Goal: Task Accomplishment & Management: Use online tool/utility

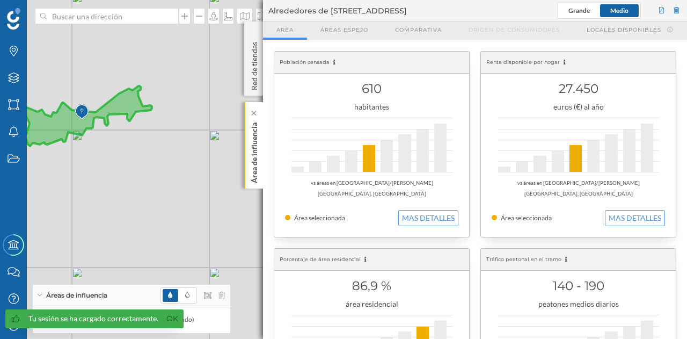
click at [260, 152] on div "Área de influencia" at bounding box center [253, 145] width 19 height 86
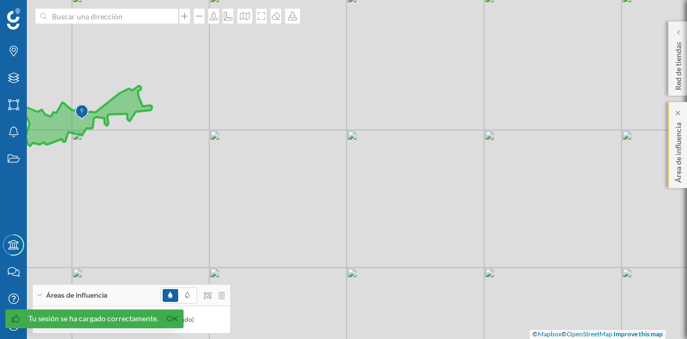
click at [684, 155] on div "Área de influencia" at bounding box center [677, 145] width 19 height 86
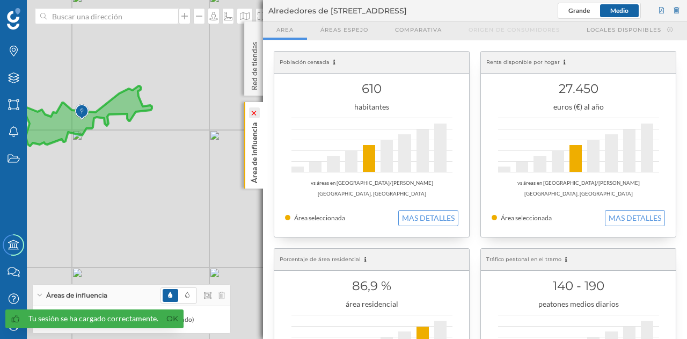
click at [251, 111] on icon at bounding box center [254, 113] width 8 height 5
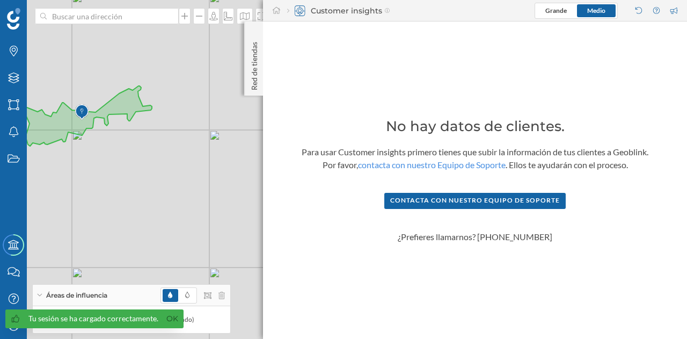
drag, startPoint x: 260, startPoint y: 81, endPoint x: 528, endPoint y: 109, distance: 269.3
click at [528, 109] on div "Red de tiendas Customer insights Grande Medio Añadir filtros Ocultar los 0 filt…" at bounding box center [475, 169] width 424 height 339
click at [246, 72] on div "Red de tiendas" at bounding box center [253, 58] width 19 height 74
click at [250, 27] on div at bounding box center [254, 32] width 11 height 11
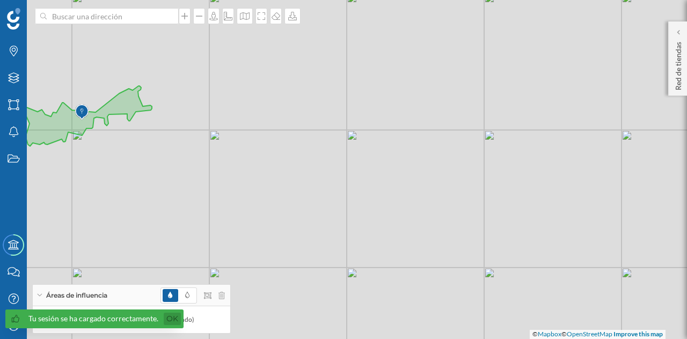
click at [174, 320] on link "Ok" at bounding box center [172, 318] width 17 height 12
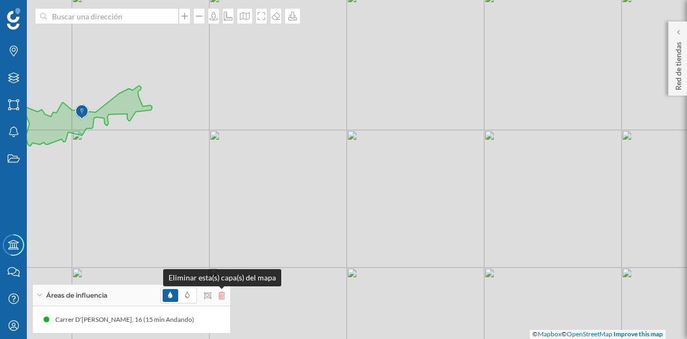
click at [224, 298] on icon at bounding box center [221, 295] width 6 height 8
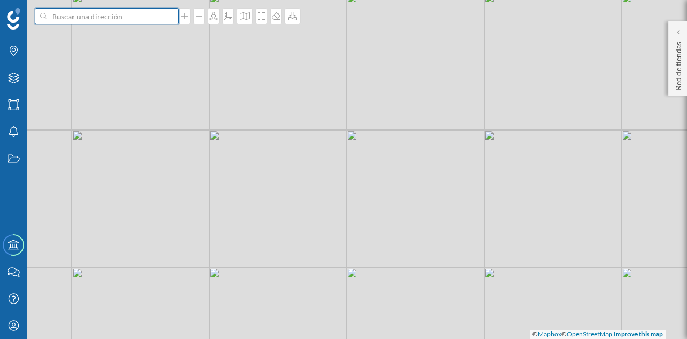
click at [92, 17] on input at bounding box center [107, 16] width 120 height 16
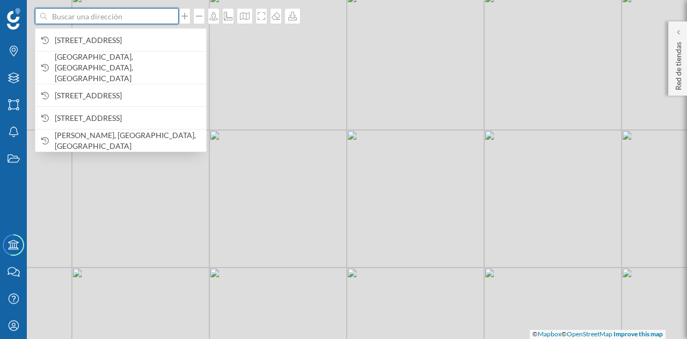
paste input "[PERSON_NAME][STREET_ADDRESS][PERSON_NAME]"
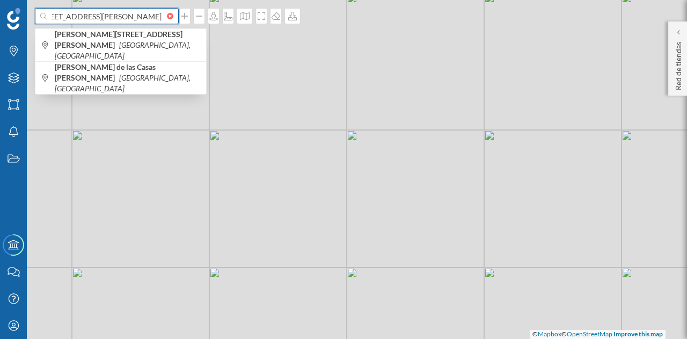
type input "[PERSON_NAME][STREET_ADDRESS][PERSON_NAME]"
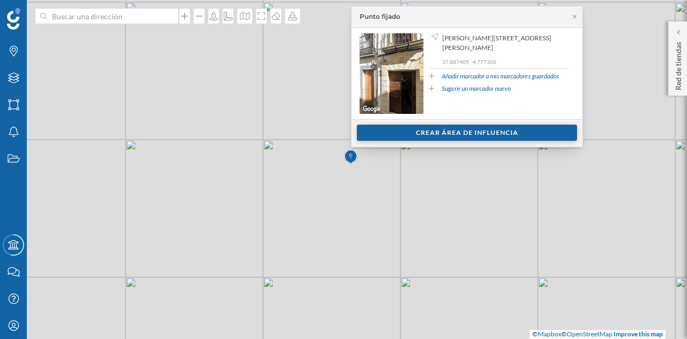
click at [473, 127] on div "Crear área de influencia" at bounding box center [467, 133] width 220 height 16
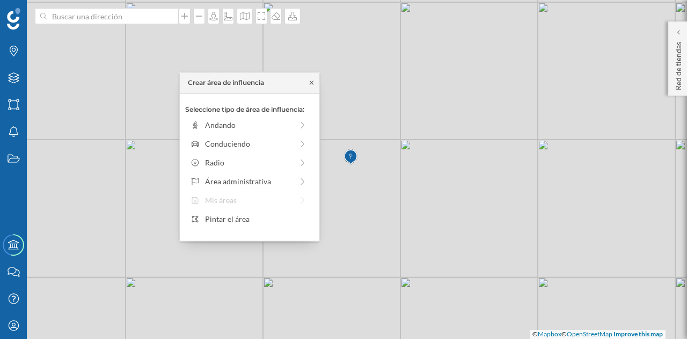
click at [312, 80] on icon at bounding box center [312, 82] width 8 height 6
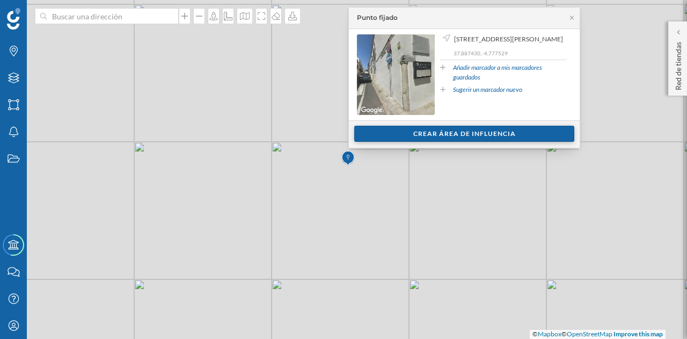
click at [421, 129] on div "Crear área de influencia" at bounding box center [464, 134] width 220 height 16
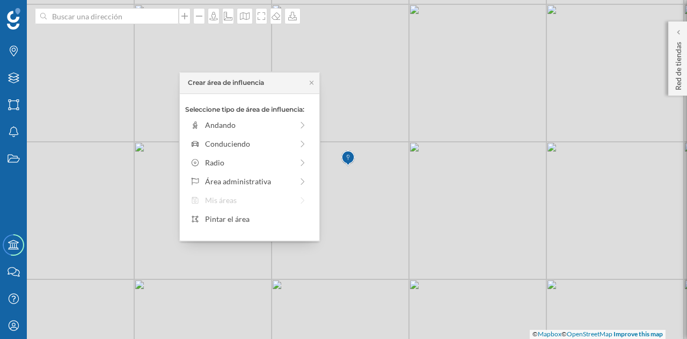
click at [350, 161] on img at bounding box center [347, 158] width 13 height 21
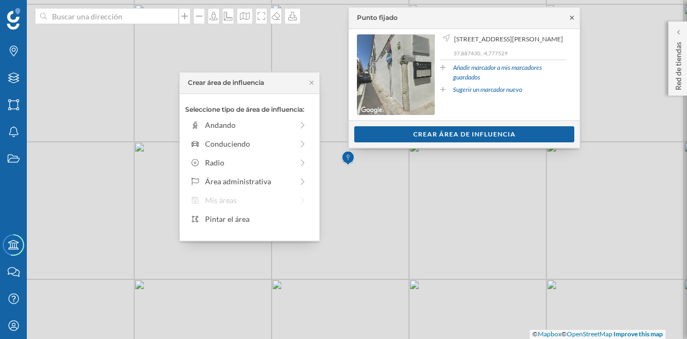
click at [573, 18] on icon at bounding box center [572, 17] width 8 height 6
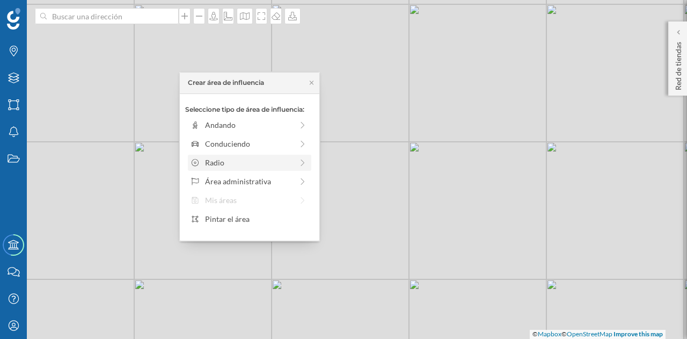
click at [259, 167] on div "Radio" at bounding box center [248, 162] width 87 height 11
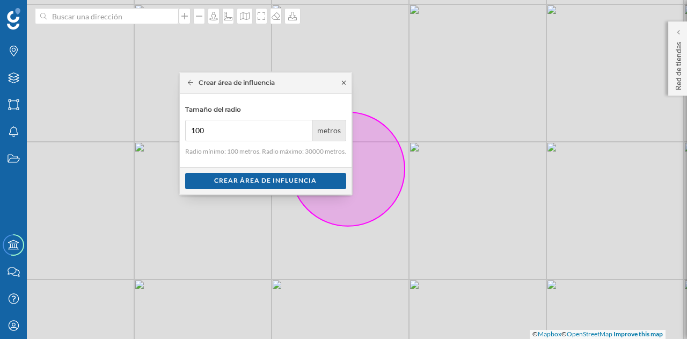
click at [342, 80] on icon at bounding box center [344, 82] width 8 height 6
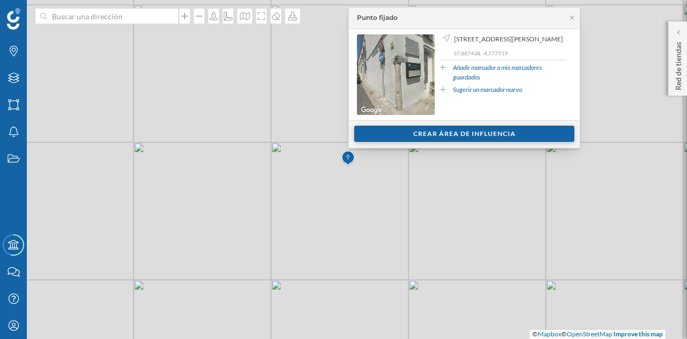
click at [411, 137] on div "Crear área de influencia" at bounding box center [464, 134] width 220 height 16
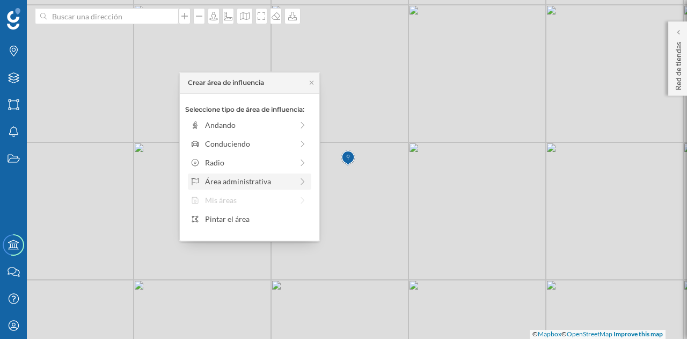
click at [286, 182] on div "Área administrativa" at bounding box center [248, 181] width 87 height 11
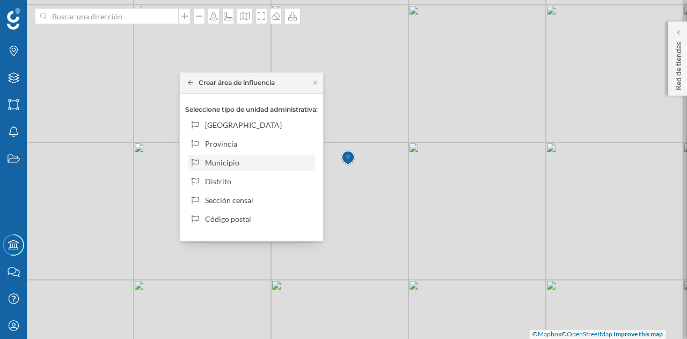
click at [277, 162] on div "Municipio" at bounding box center [258, 162] width 106 height 11
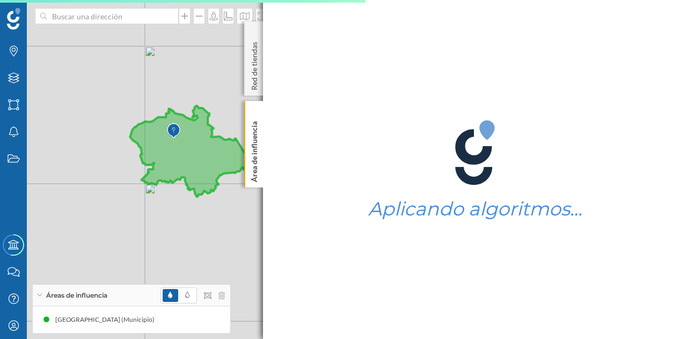
drag, startPoint x: 127, startPoint y: 133, endPoint x: 221, endPoint y: 166, distance: 100.1
click at [222, 166] on icon at bounding box center [193, 151] width 127 height 91
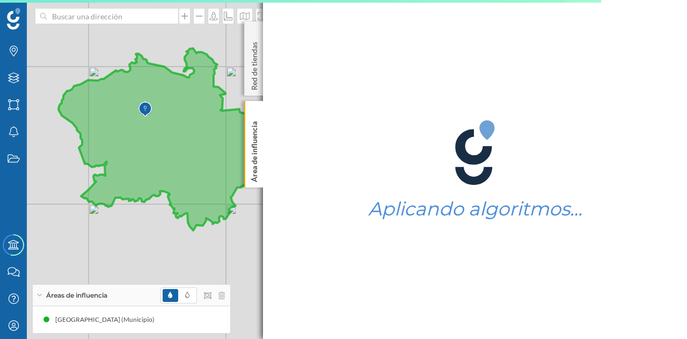
drag, startPoint x: 118, startPoint y: 140, endPoint x: 152, endPoint y: 147, distance: 34.4
click at [152, 147] on icon at bounding box center [186, 139] width 254 height 182
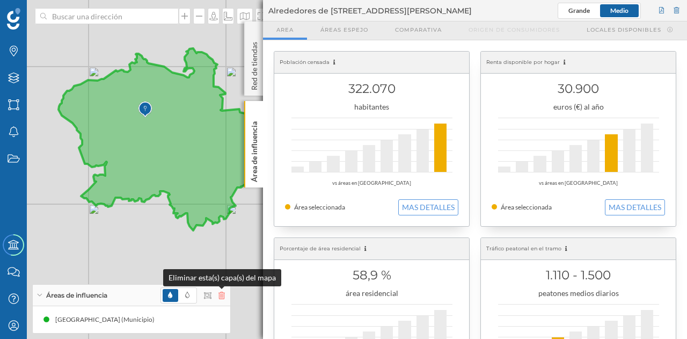
click at [220, 294] on icon at bounding box center [221, 295] width 6 height 8
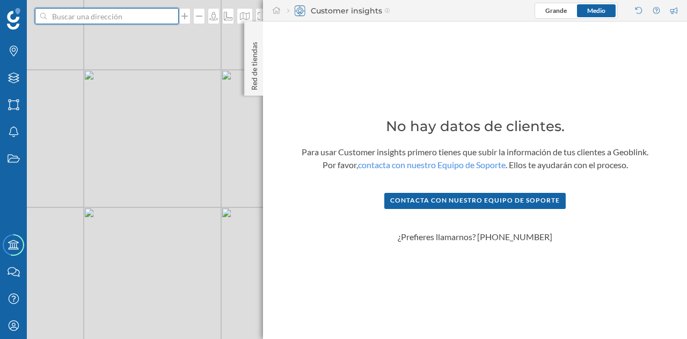
click at [109, 18] on input at bounding box center [107, 16] width 120 height 16
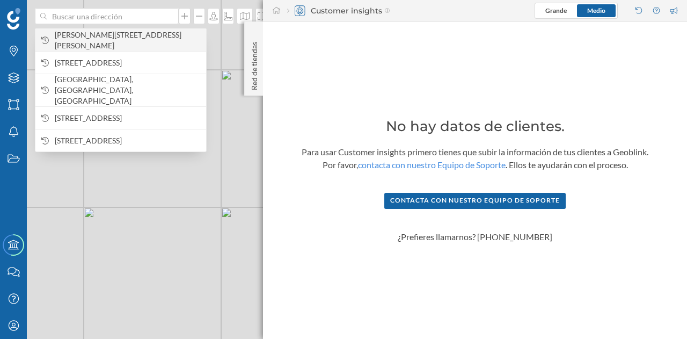
click at [106, 41] on span "[PERSON_NAME][STREET_ADDRESS][PERSON_NAME]" at bounding box center [128, 40] width 146 height 21
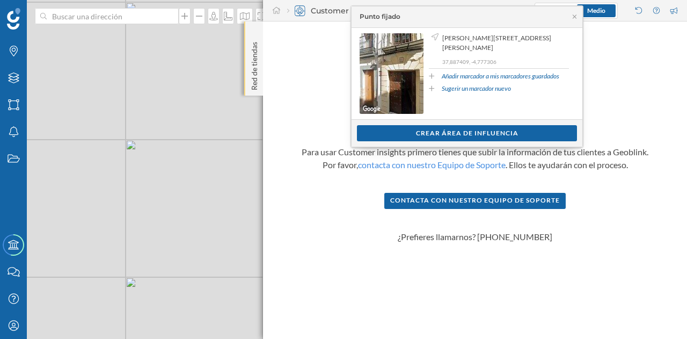
click at [251, 83] on p "Red de tiendas" at bounding box center [254, 64] width 11 height 53
click at [249, 35] on div at bounding box center [254, 32] width 11 height 11
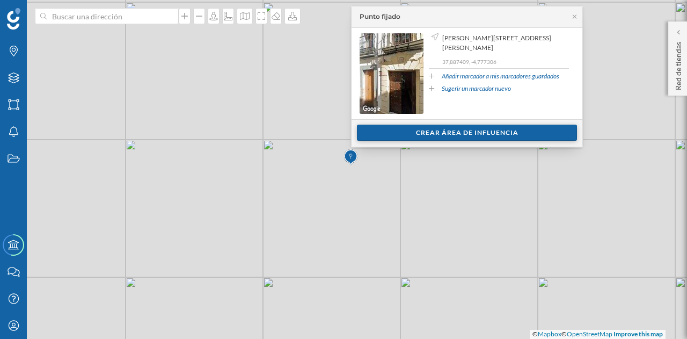
click at [427, 131] on div "Crear área de influencia" at bounding box center [467, 133] width 220 height 16
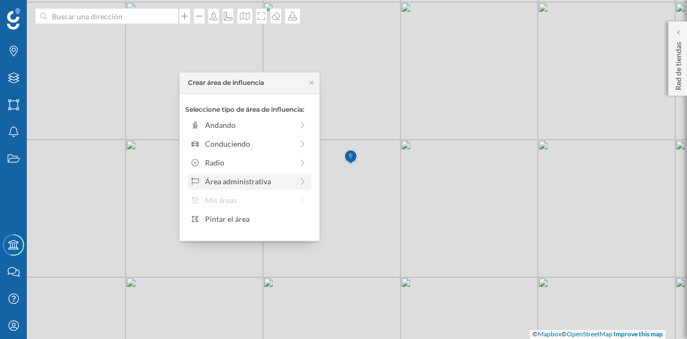
click at [284, 179] on div "Área administrativa" at bounding box center [248, 181] width 87 height 11
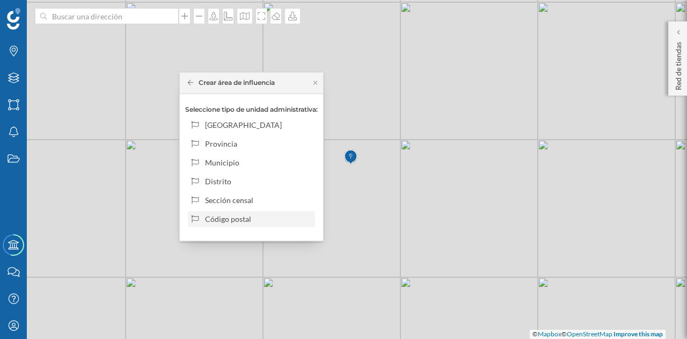
click at [283, 216] on div "Código postal" at bounding box center [258, 218] width 106 height 11
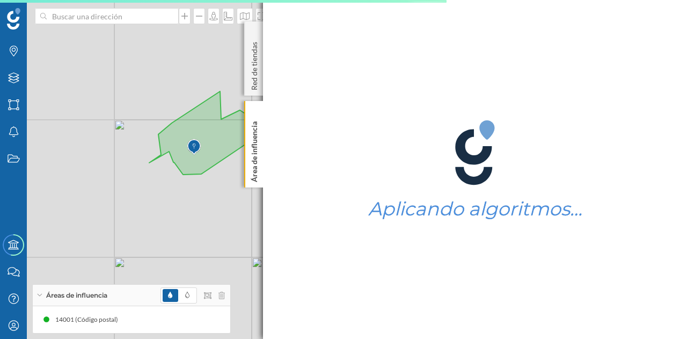
drag, startPoint x: 141, startPoint y: 171, endPoint x: 264, endPoint y: 188, distance: 124.1
click at [264, 188] on div "Marcas Capas Áreas Notificaciones Estados Academy Contacta con nosotros Centro …" at bounding box center [343, 169] width 687 height 339
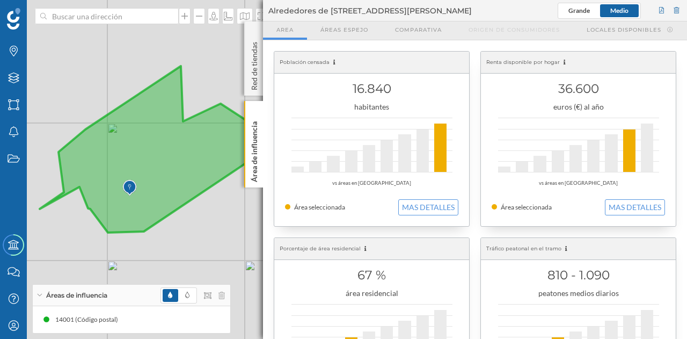
drag, startPoint x: 200, startPoint y: 154, endPoint x: 133, endPoint y: 208, distance: 85.5
click at [133, 208] on icon at bounding box center [159, 149] width 239 height 166
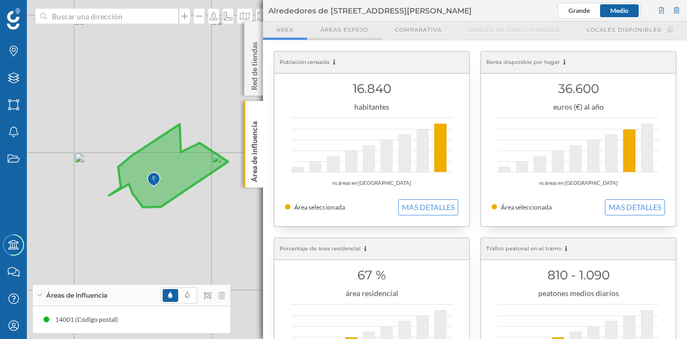
click at [332, 27] on span "Áreas espejo" at bounding box center [344, 30] width 48 height 8
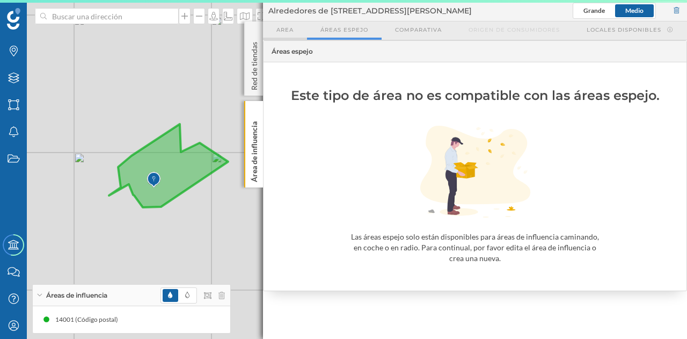
click at [297, 30] on div "Area" at bounding box center [285, 30] width 44 height 18
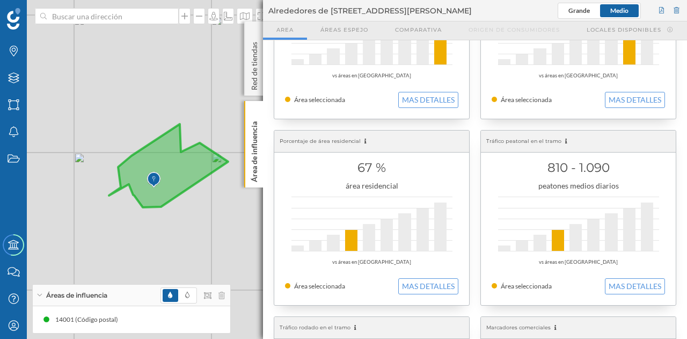
scroll to position [161, 0]
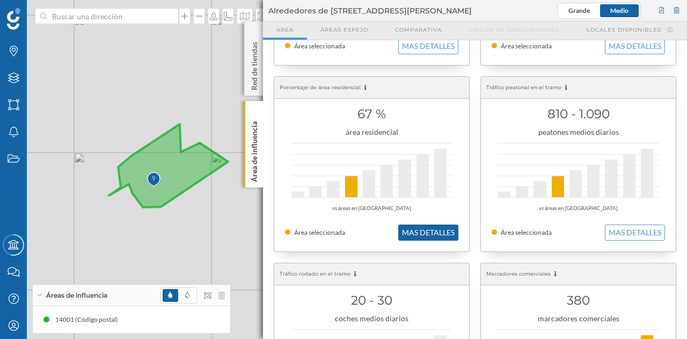
click at [412, 237] on button "MAS DETALLES" at bounding box center [428, 232] width 60 height 16
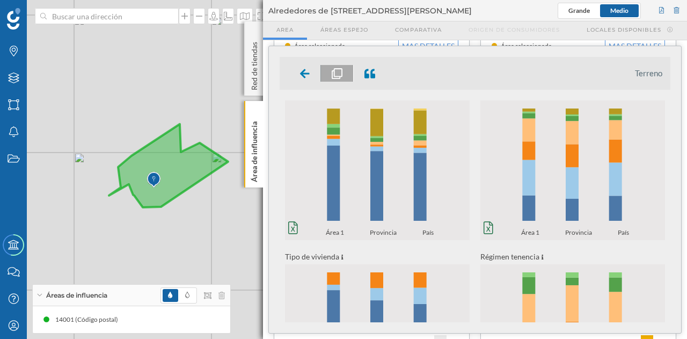
scroll to position [0, 0]
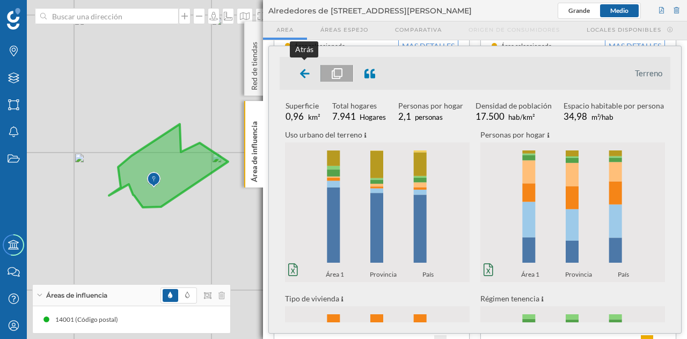
click at [309, 76] on icon at bounding box center [305, 73] width 10 height 11
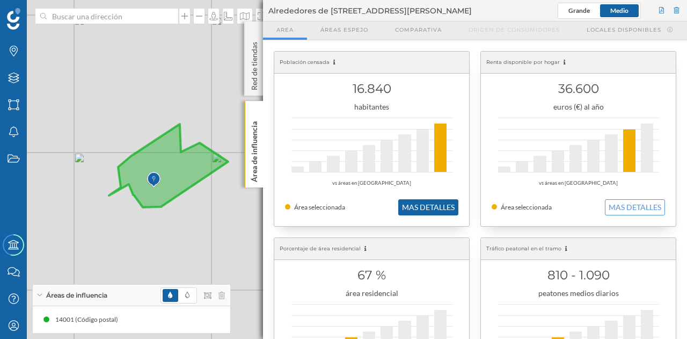
click at [429, 211] on button "MAS DETALLES" at bounding box center [428, 207] width 60 height 16
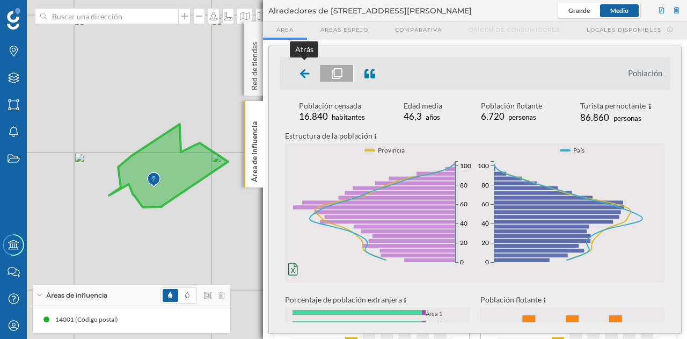
click at [305, 74] on icon at bounding box center [305, 73] width 10 height 9
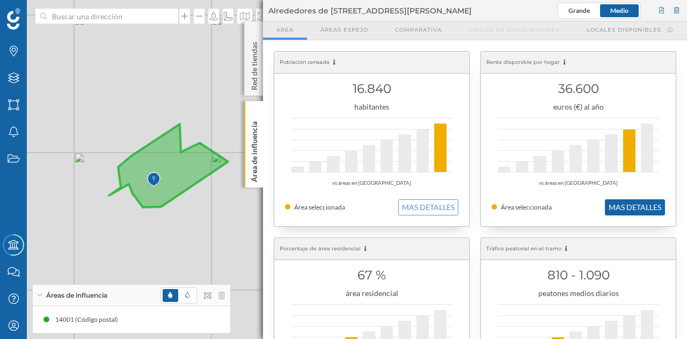
click at [621, 203] on button "MAS DETALLES" at bounding box center [635, 207] width 60 height 16
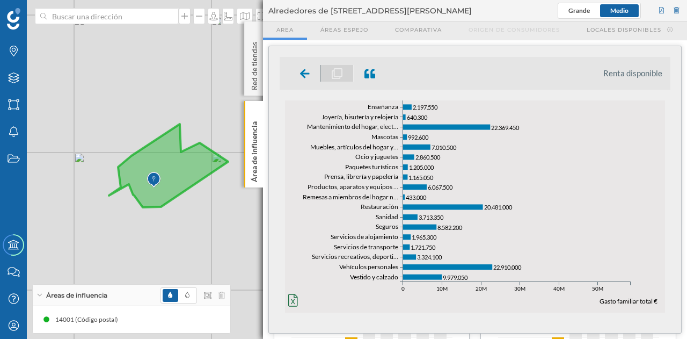
scroll to position [514, 0]
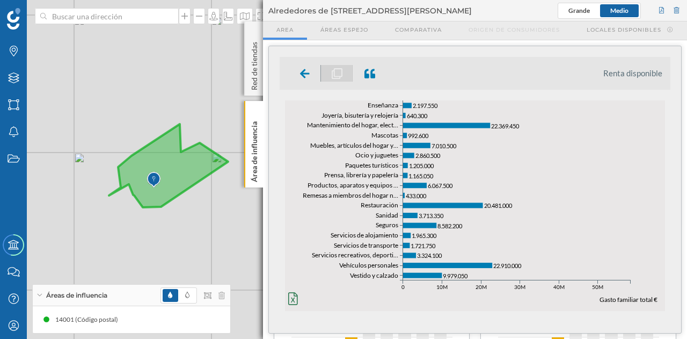
click at [304, 82] on ul "Renta disponible" at bounding box center [475, 73] width 391 height 33
click at [305, 78] on icon at bounding box center [305, 73] width 10 height 11
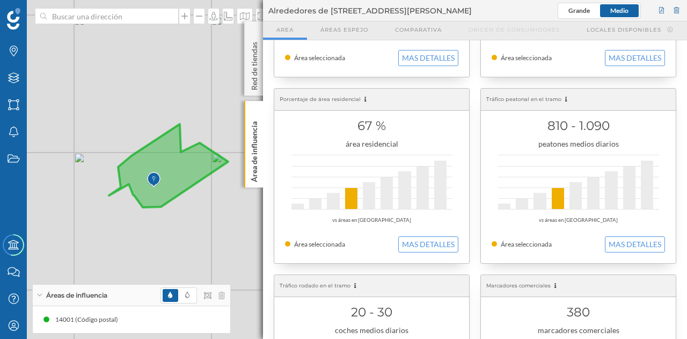
scroll to position [161, 0]
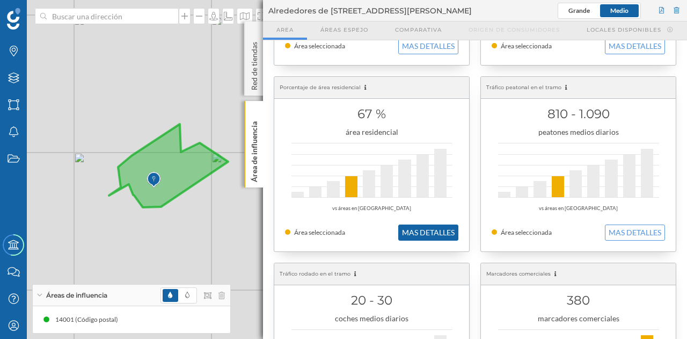
click at [418, 230] on button "MAS DETALLES" at bounding box center [428, 232] width 60 height 16
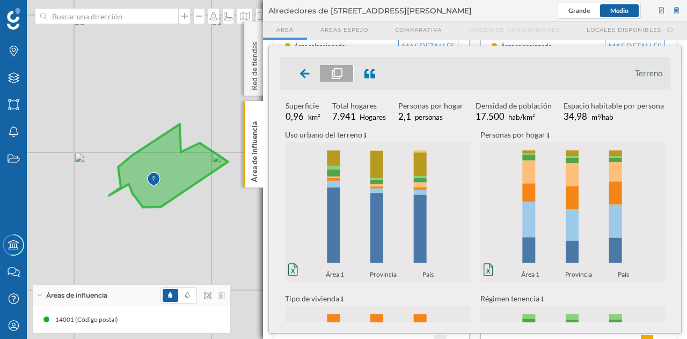
click at [304, 75] on icon at bounding box center [305, 73] width 10 height 11
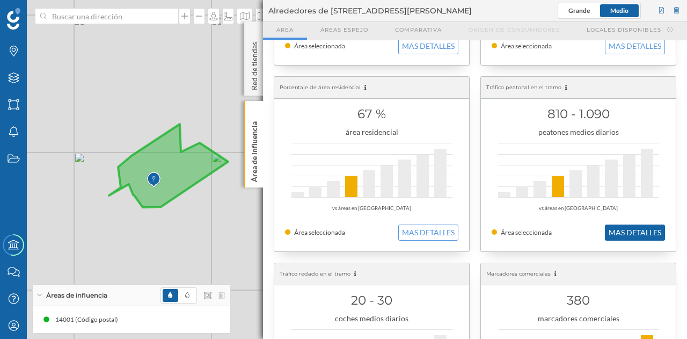
click at [623, 235] on button "MAS DETALLES" at bounding box center [635, 232] width 60 height 16
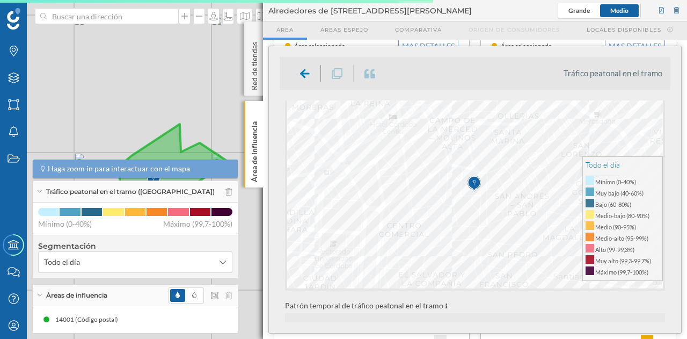
scroll to position [106, 0]
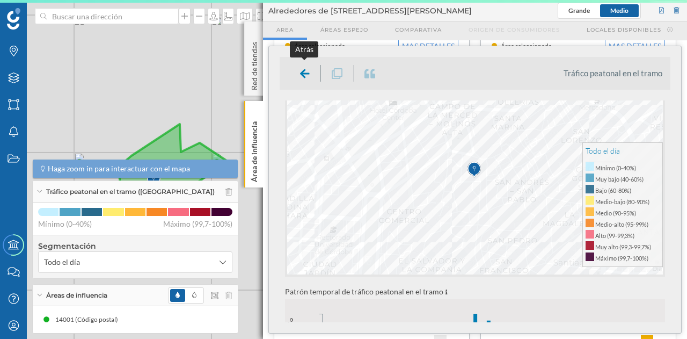
click at [304, 75] on icon at bounding box center [305, 73] width 10 height 9
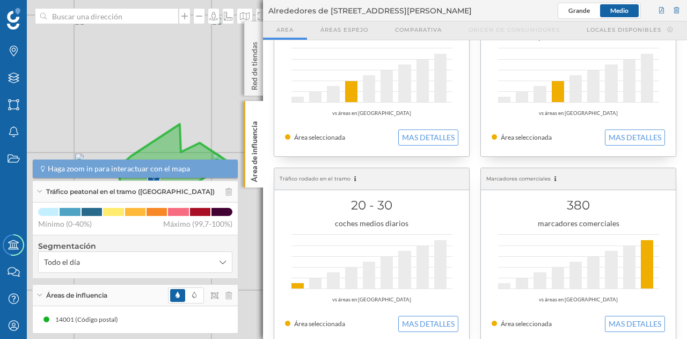
scroll to position [268, 0]
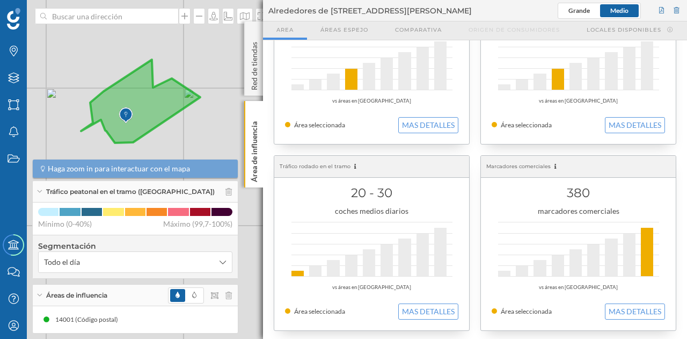
drag, startPoint x: 203, startPoint y: 121, endPoint x: 175, endPoint y: 76, distance: 53.0
click at [175, 76] on div "© Mapbox © OpenStreetMap Improve this map" at bounding box center [343, 169] width 687 height 339
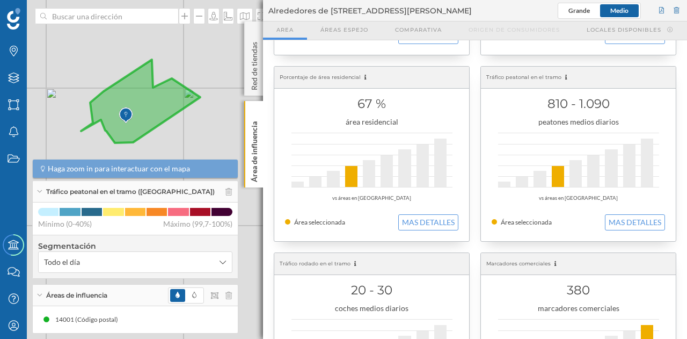
scroll to position [161, 0]
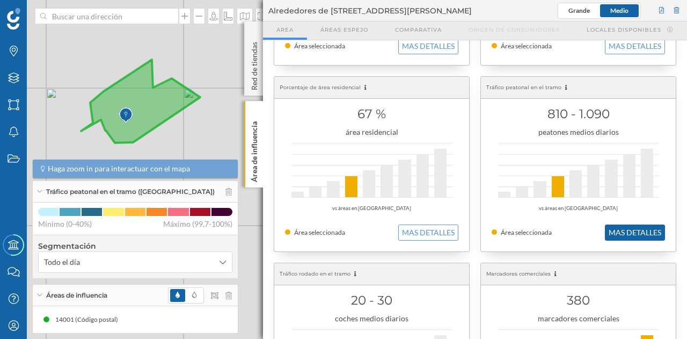
click at [638, 228] on button "MAS DETALLES" at bounding box center [635, 232] width 60 height 16
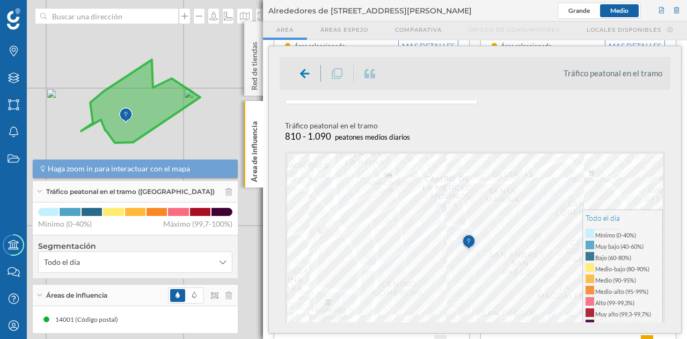
scroll to position [93, 0]
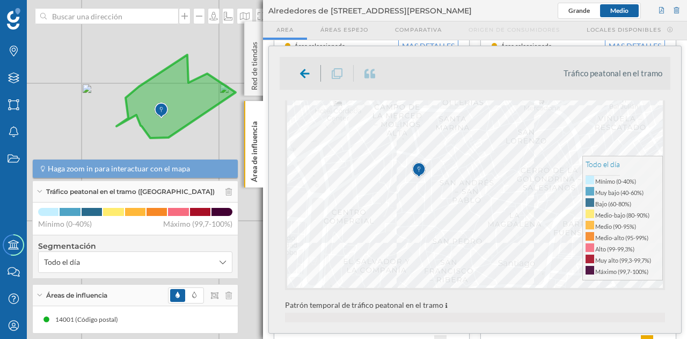
drag, startPoint x: 176, startPoint y: 136, endPoint x: 208, endPoint y: 136, distance: 31.7
click at [208, 130] on div "© Mapbox © OpenStreetMap Improve this map" at bounding box center [343, 169] width 687 height 339
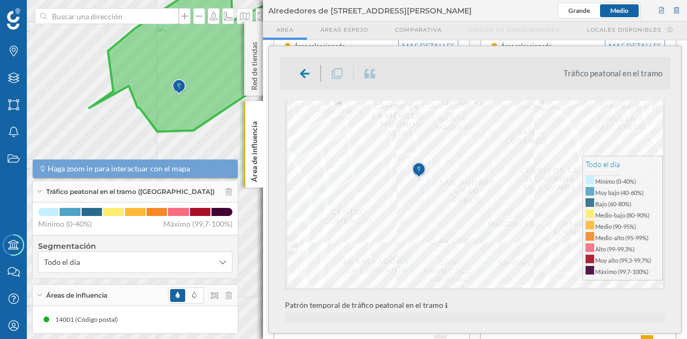
drag, startPoint x: 172, startPoint y: 116, endPoint x: 199, endPoint y: 80, distance: 44.9
click at [199, 80] on icon at bounding box center [208, 48] width 239 height 166
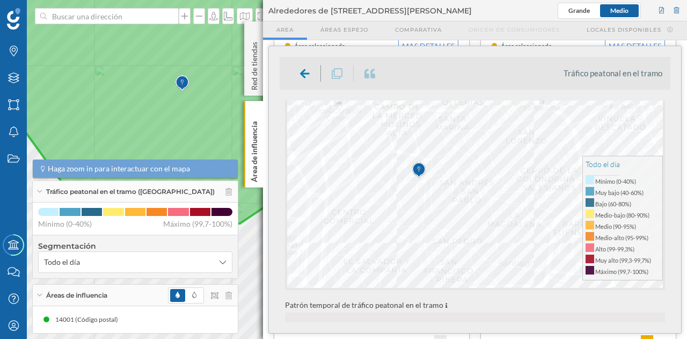
drag, startPoint x: 175, startPoint y: 110, endPoint x: 203, endPoint y: 83, distance: 38.7
click at [203, 83] on icon at bounding box center [313, 83] width 713 height 292
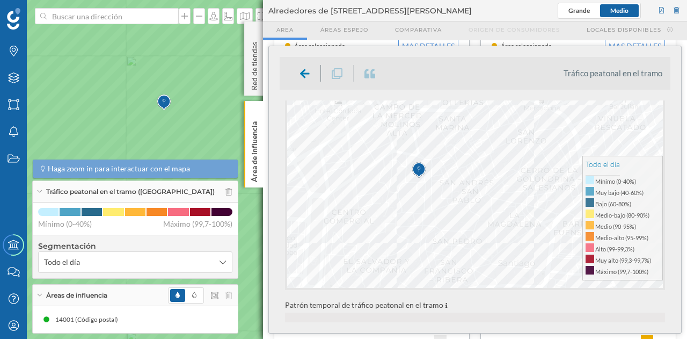
drag, startPoint x: 188, startPoint y: 99, endPoint x: 174, endPoint y: 123, distance: 27.6
click at [174, 123] on icon at bounding box center [331, 185] width 829 height 394
click at [41, 193] on icon at bounding box center [39, 191] width 6 height 3
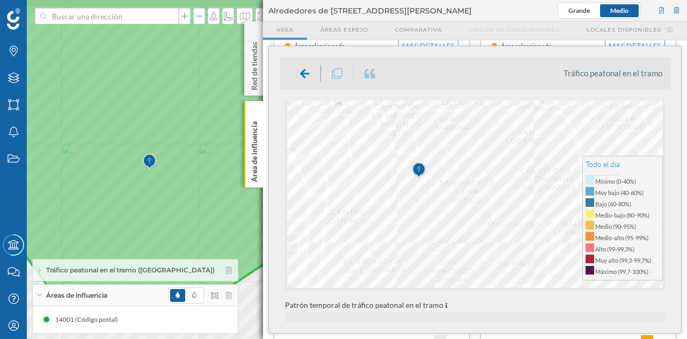
drag, startPoint x: 138, startPoint y: 172, endPoint x: 149, endPoint y: 215, distance: 43.6
click at [149, 215] on icon at bounding box center [302, 151] width 728 height 311
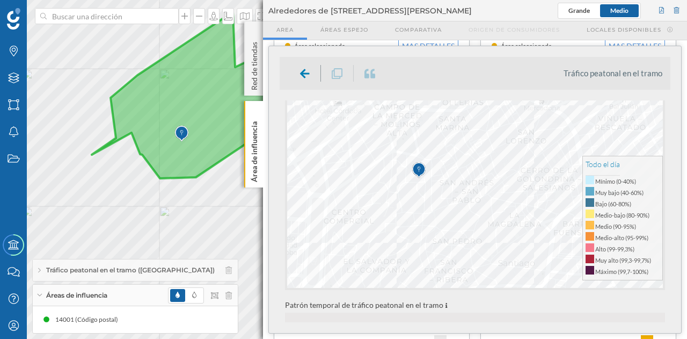
drag, startPoint x: 135, startPoint y: 160, endPoint x: 157, endPoint y: 92, distance: 72.0
click at [157, 92] on icon at bounding box center [211, 95] width 239 height 166
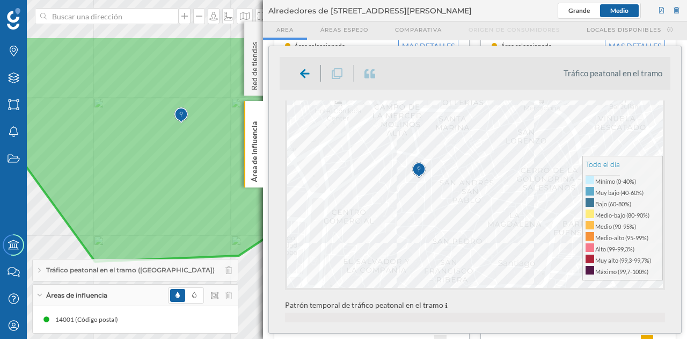
drag, startPoint x: 169, startPoint y: 125, endPoint x: 174, endPoint y: 208, distance: 82.8
click at [174, 208] on icon at bounding box center [253, 148] width 632 height 225
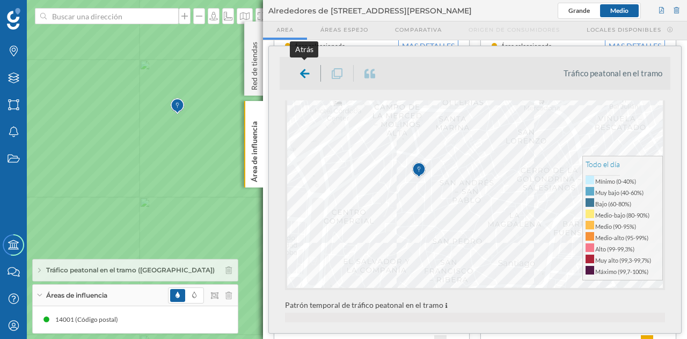
click at [302, 76] on icon at bounding box center [305, 73] width 10 height 11
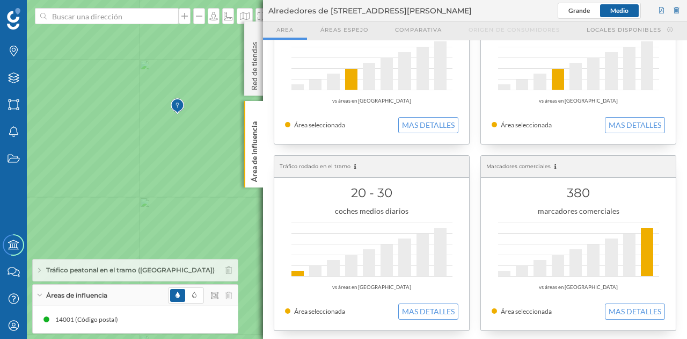
scroll to position [161, 0]
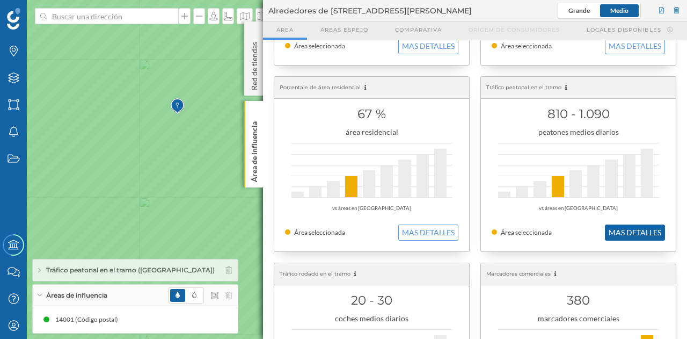
click at [609, 232] on button "MAS DETALLES" at bounding box center [635, 232] width 60 height 16
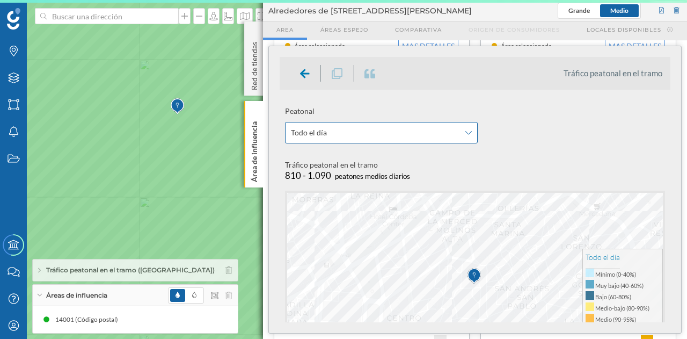
click at [466, 134] on icon at bounding box center [468, 133] width 6 height 8
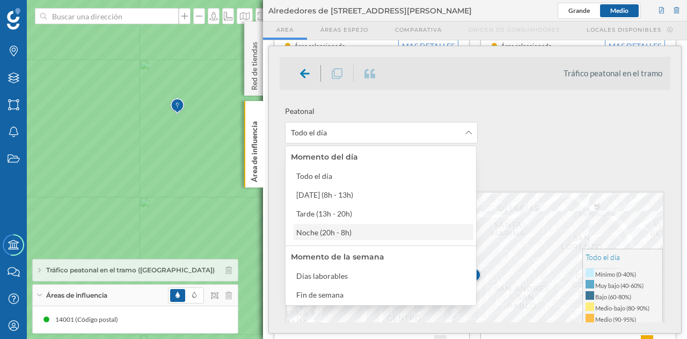
click at [354, 239] on div "Noche (20h - 8h)" at bounding box center [384, 232] width 180 height 16
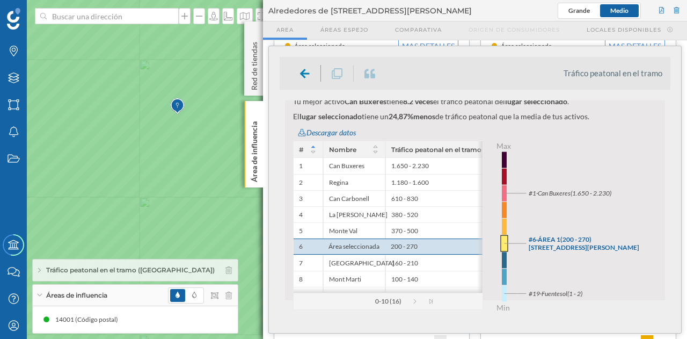
scroll to position [537, 0]
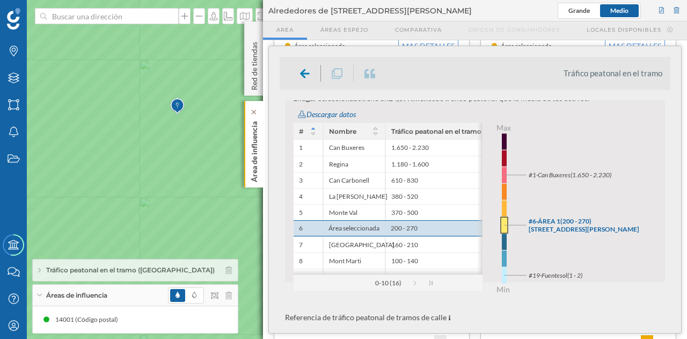
click at [253, 125] on p "Área de influencia" at bounding box center [254, 149] width 11 height 65
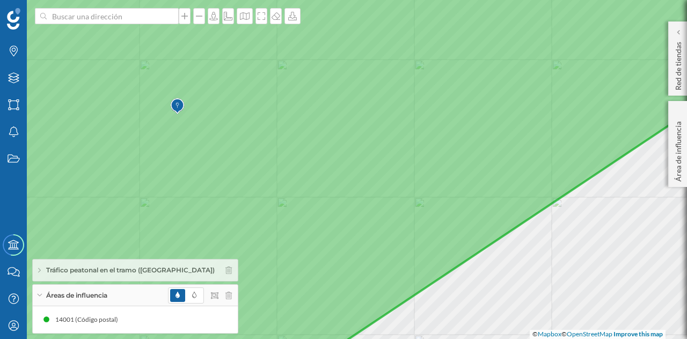
click at [218, 298] on div at bounding box center [200, 295] width 64 height 16
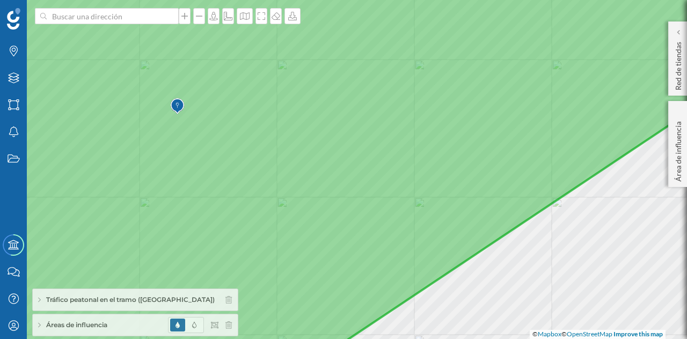
click at [226, 326] on div "Áreas de influencia" at bounding box center [135, 324] width 205 height 21
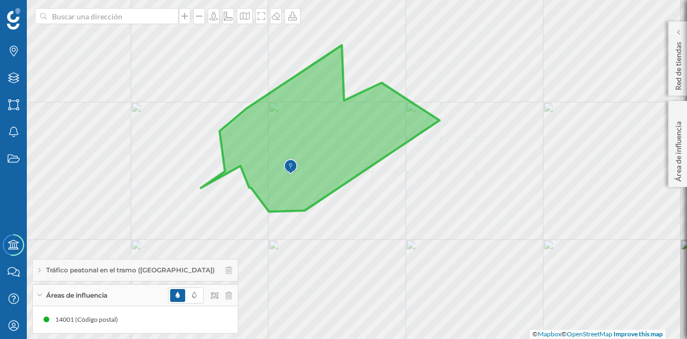
click at [361, 162] on icon at bounding box center [320, 128] width 239 height 166
click at [679, 111] on icon at bounding box center [678, 111] width 8 height 5
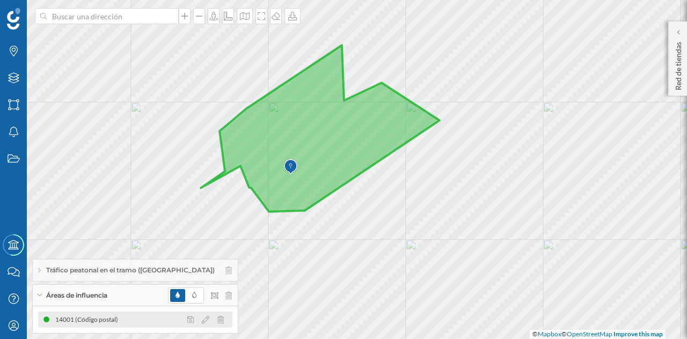
click at [111, 321] on div "14001 (Código postal)" at bounding box center [89, 319] width 68 height 11
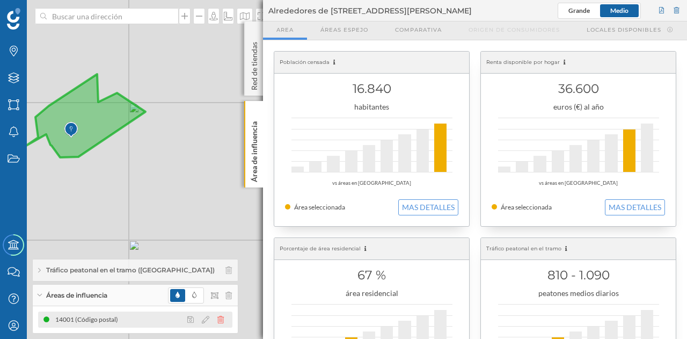
click at [217, 316] on icon at bounding box center [220, 320] width 6 height 8
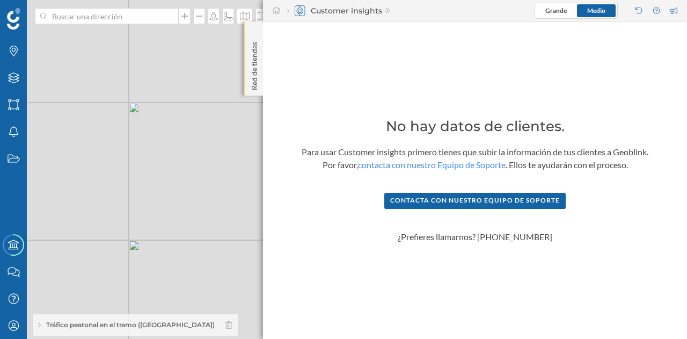
click at [261, 66] on div "Red de tiendas" at bounding box center [253, 58] width 19 height 74
click at [249, 74] on p "Red de tiendas" at bounding box center [254, 64] width 11 height 53
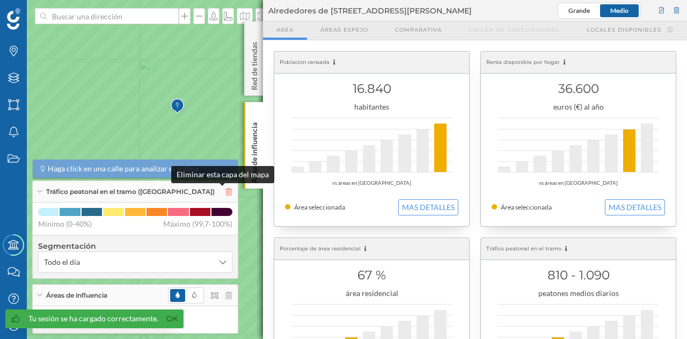
click at [225, 195] on icon at bounding box center [228, 192] width 6 height 8
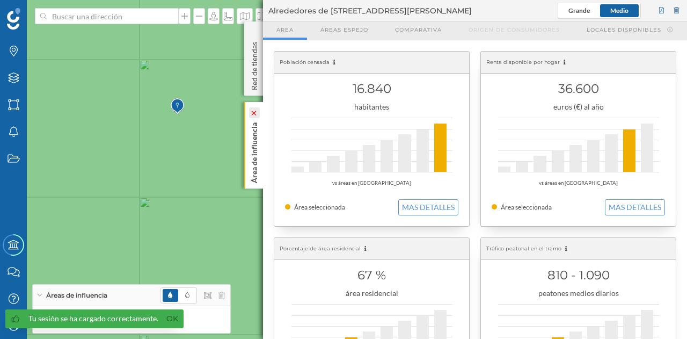
click at [251, 107] on icon at bounding box center [254, 112] width 11 height 11
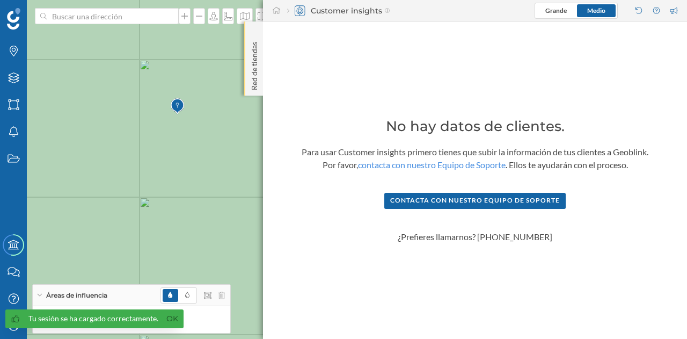
click at [250, 72] on p "Red de tiendas" at bounding box center [254, 64] width 11 height 53
click at [252, 32] on icon at bounding box center [253, 32] width 3 height 5
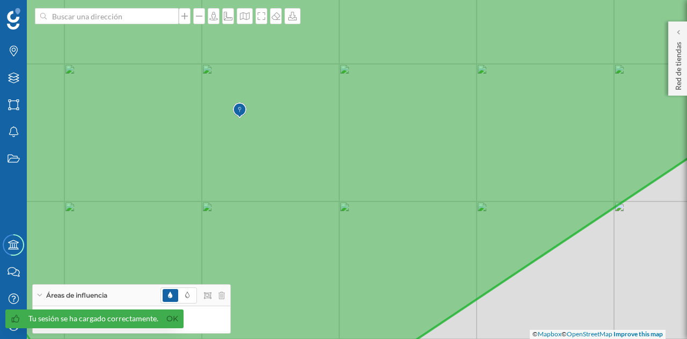
drag, startPoint x: 246, startPoint y: 97, endPoint x: 337, endPoint y: 106, distance: 91.6
click at [336, 106] on icon at bounding box center [405, 173] width 827 height 408
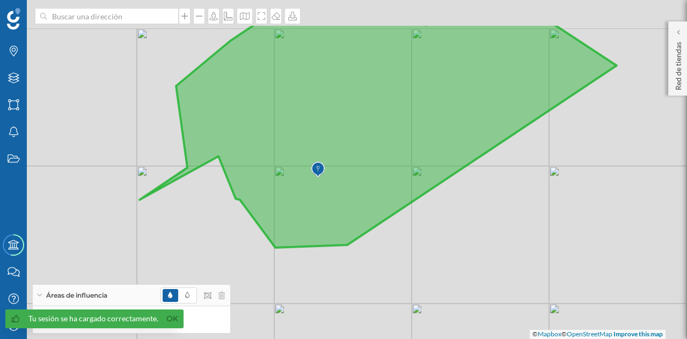
drag, startPoint x: 341, startPoint y: 116, endPoint x: 342, endPoint y: 184, distance: 68.2
click at [342, 184] on icon at bounding box center [378, 136] width 477 height 224
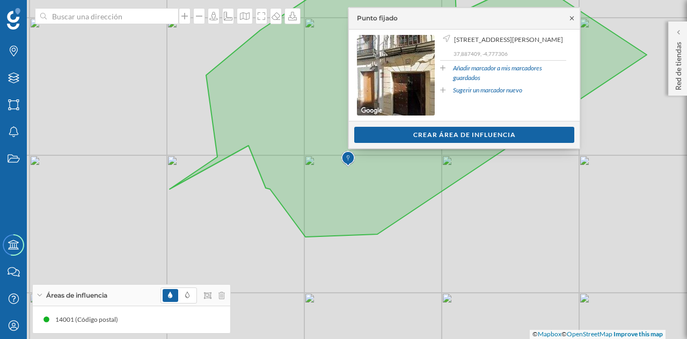
click at [570, 18] on icon at bounding box center [572, 18] width 8 height 6
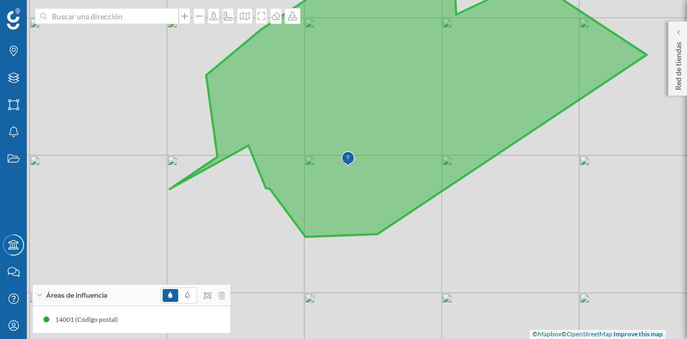
click at [350, 154] on img at bounding box center [347, 158] width 13 height 21
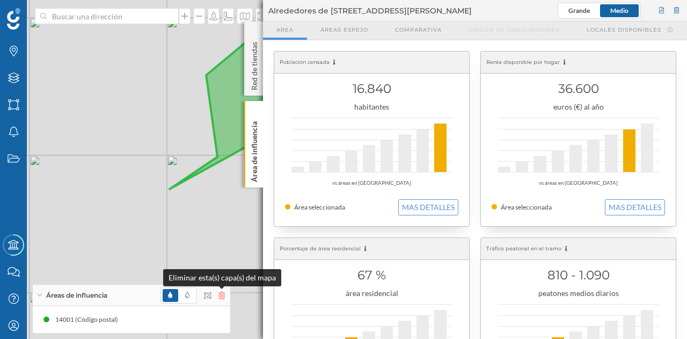
click at [221, 295] on icon at bounding box center [221, 295] width 6 height 8
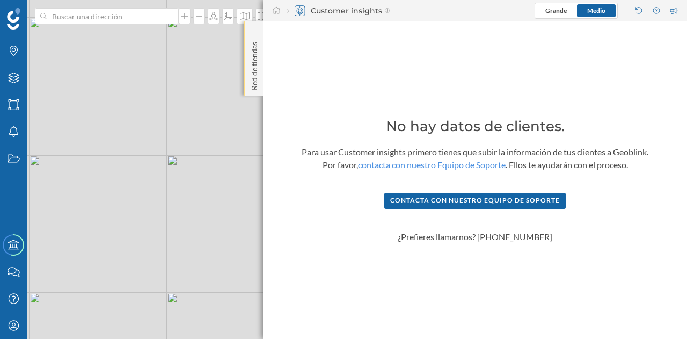
click at [259, 80] on p "Red de tiendas" at bounding box center [254, 64] width 11 height 53
click at [256, 88] on p "Red de tiendas" at bounding box center [254, 64] width 11 height 53
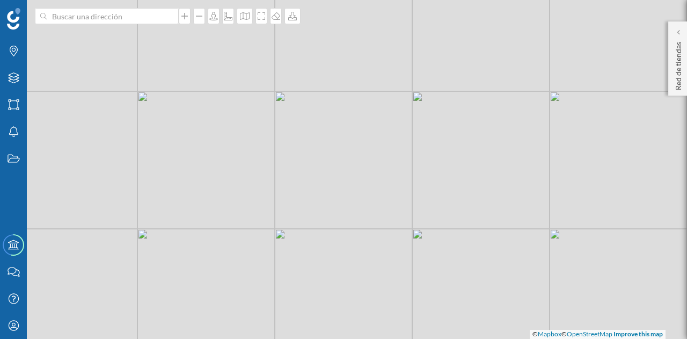
drag, startPoint x: 346, startPoint y: 160, endPoint x: 253, endPoint y: 228, distance: 114.6
click at [253, 228] on div "© Mapbox © OpenStreetMap Improve this map" at bounding box center [343, 169] width 687 height 339
drag, startPoint x: 283, startPoint y: 229, endPoint x: 304, endPoint y: 216, distance: 25.0
click at [304, 216] on div "© Mapbox © OpenStreetMap Improve this map" at bounding box center [343, 169] width 687 height 339
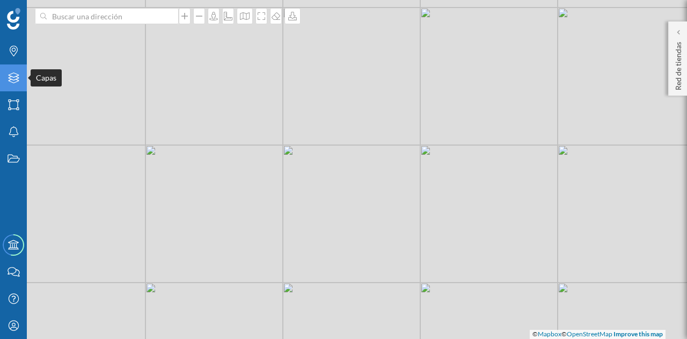
click at [12, 76] on icon "Capas" at bounding box center [13, 77] width 13 height 11
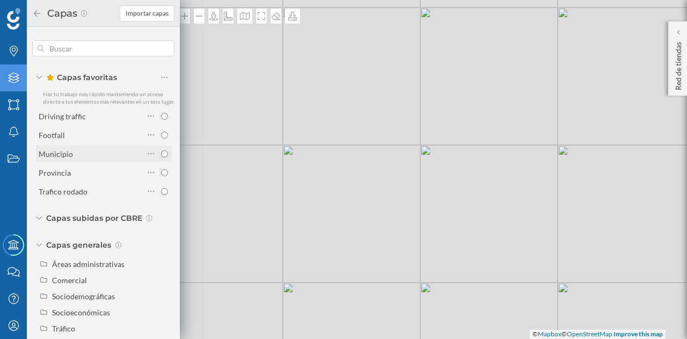
scroll to position [20, 0]
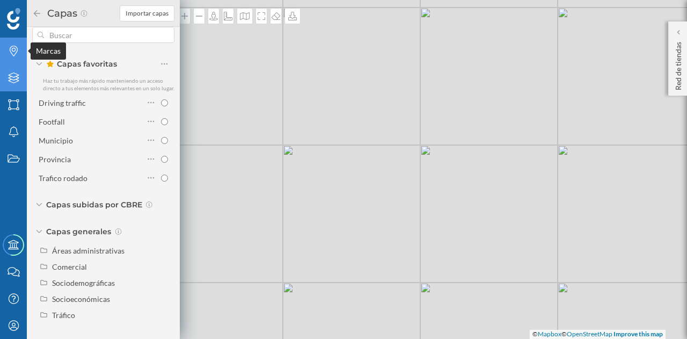
click at [17, 57] on div "Marcas" at bounding box center [13, 51] width 27 height 27
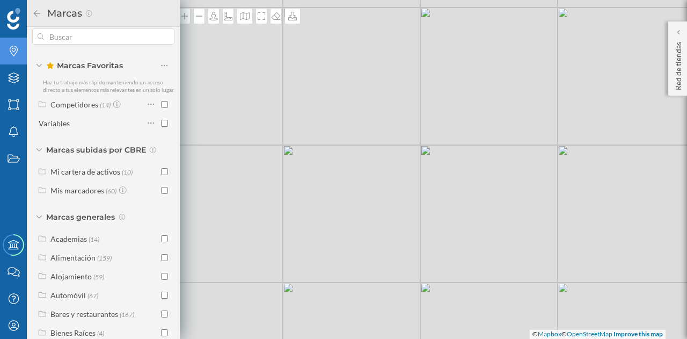
scroll to position [0, 0]
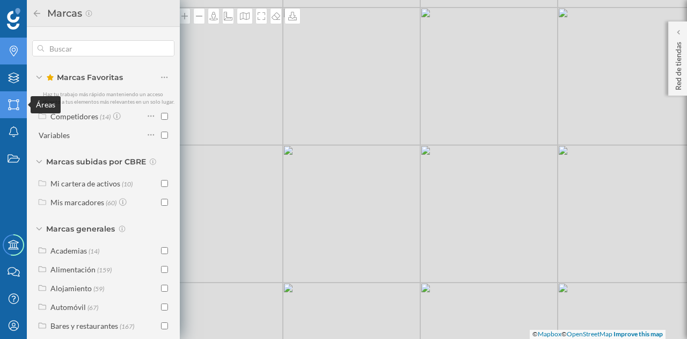
click at [11, 108] on icon at bounding box center [13, 104] width 11 height 11
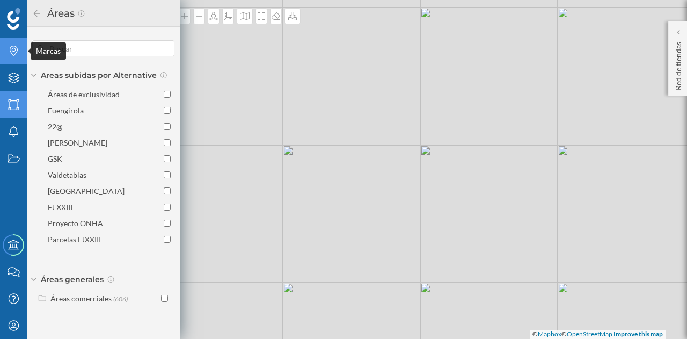
click at [16, 43] on div "Marcas" at bounding box center [13, 51] width 27 height 27
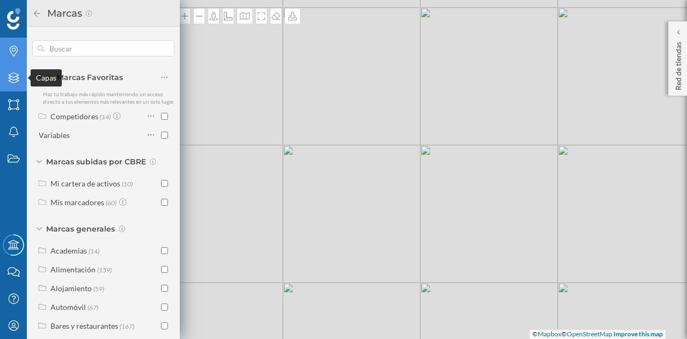
click at [17, 79] on icon at bounding box center [13, 77] width 11 height 11
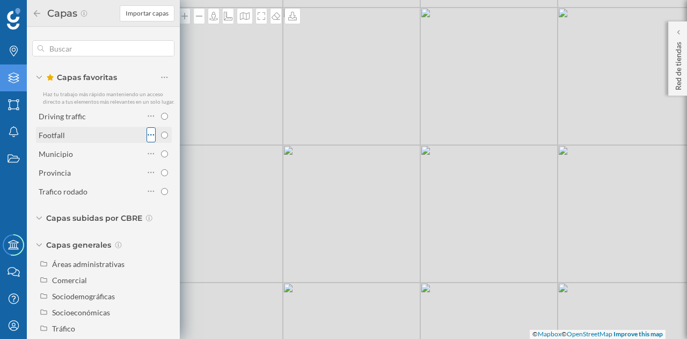
click at [149, 140] on icon at bounding box center [151, 134] width 7 height 11
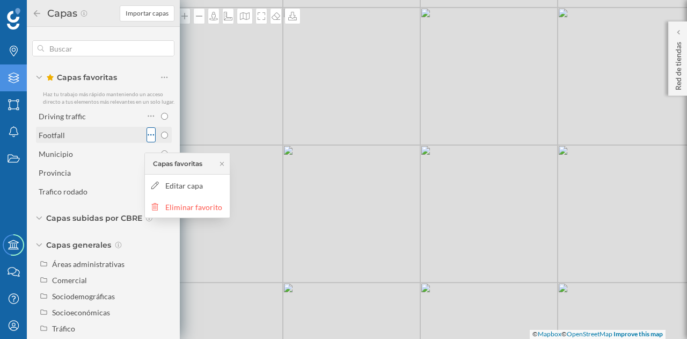
click at [149, 140] on icon at bounding box center [151, 134] width 7 height 11
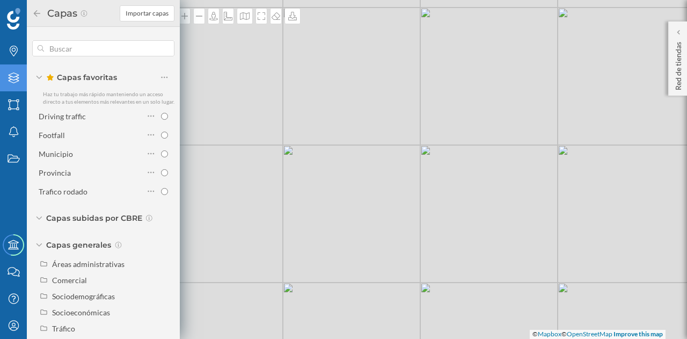
click at [20, 76] on div "Capas" at bounding box center [13, 77] width 27 height 27
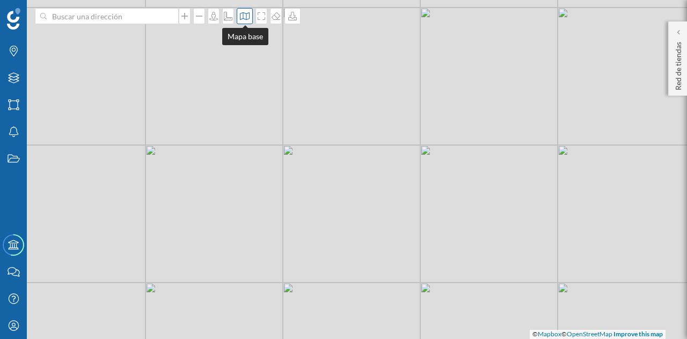
click at [248, 20] on div at bounding box center [245, 16] width 16 height 16
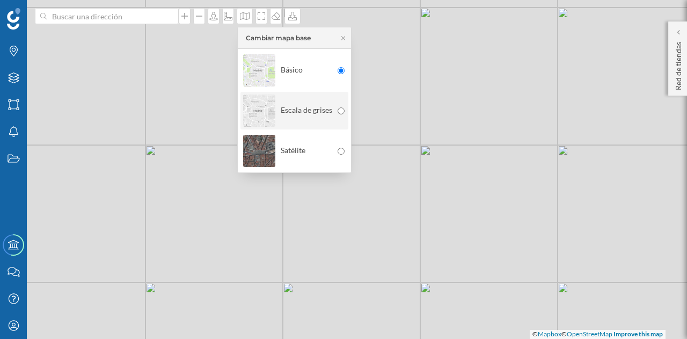
click at [322, 116] on div "Escala de grises" at bounding box center [287, 111] width 89 height 38
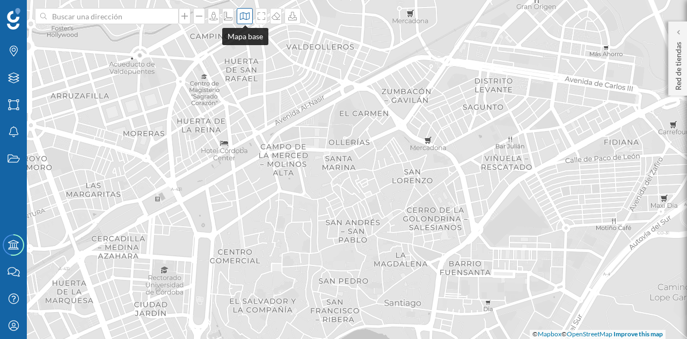
click at [252, 18] on div at bounding box center [245, 16] width 16 height 16
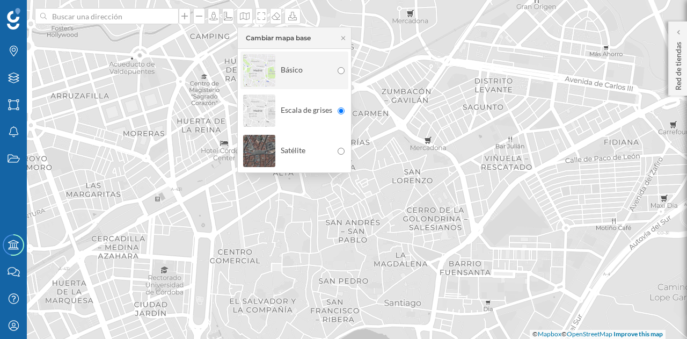
click at [291, 70] on div "Básico" at bounding box center [287, 71] width 89 height 38
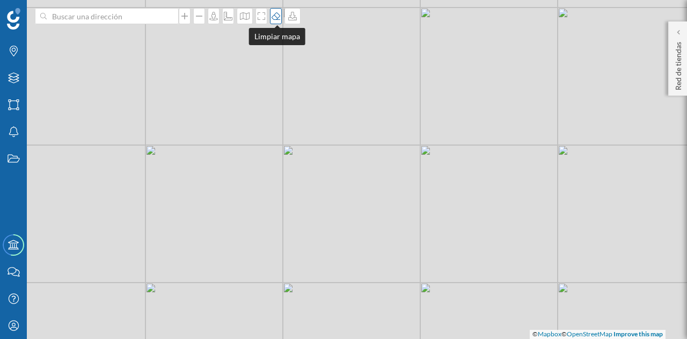
click at [276, 17] on icon at bounding box center [276, 16] width 9 height 8
click at [277, 21] on div at bounding box center [276, 16] width 12 height 16
drag, startPoint x: 277, startPoint y: 21, endPoint x: 310, endPoint y: 112, distance: 96.9
click at [310, 112] on div "Marcas Capas Áreas Notificaciones Estados Academy Contacta con nosotros Centro …" at bounding box center [343, 169] width 687 height 339
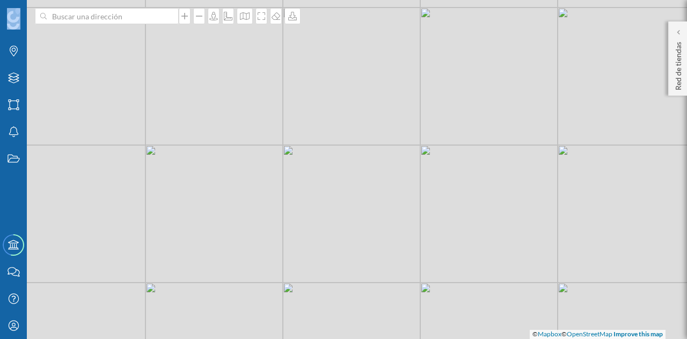
click at [310, 112] on div "© Mapbox © OpenStreetMap Improve this map" at bounding box center [343, 169] width 687 height 339
click at [275, 14] on icon at bounding box center [275, 16] width 11 height 9
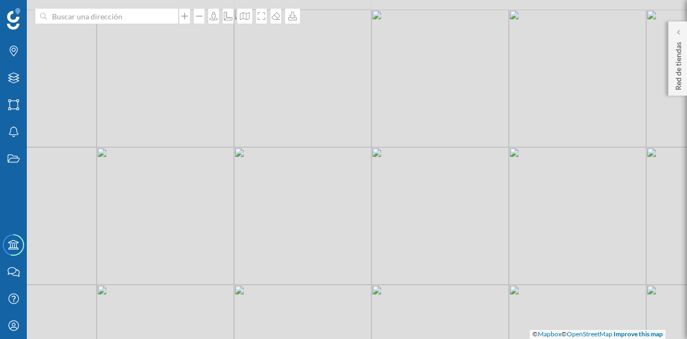
drag, startPoint x: 311, startPoint y: 124, endPoint x: 298, endPoint y: 164, distance: 41.8
click at [298, 164] on div "© Mapbox © OpenStreetMap Improve this map" at bounding box center [343, 169] width 687 height 339
click at [274, 13] on icon at bounding box center [275, 16] width 11 height 9
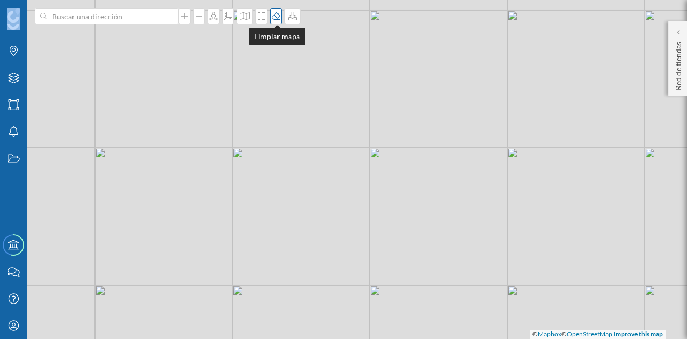
click at [278, 12] on icon at bounding box center [275, 16] width 11 height 9
click at [10, 213] on div "Marcas Capas Áreas Notificaciones Estados" at bounding box center [13, 115] width 27 height 231
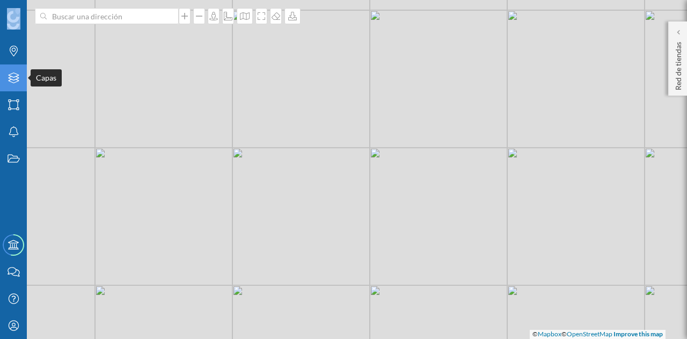
click at [13, 83] on icon at bounding box center [13, 77] width 11 height 11
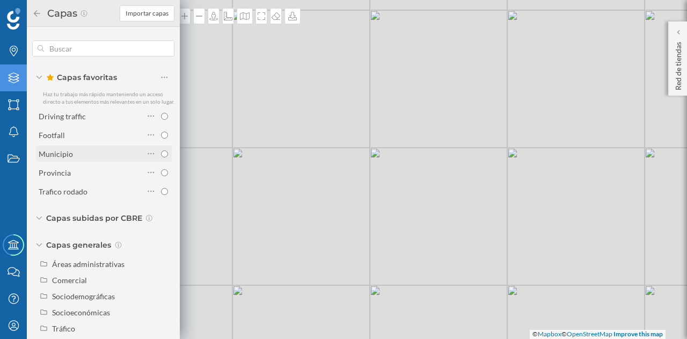
scroll to position [20, 0]
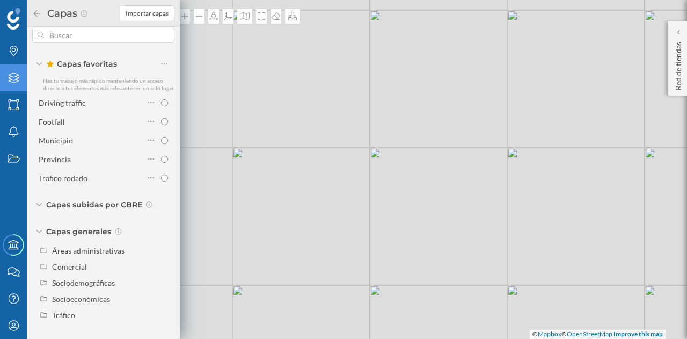
click at [39, 203] on icon at bounding box center [39, 204] width 6 height 3
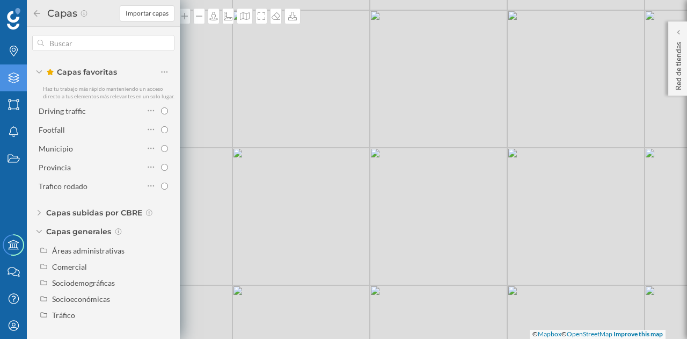
click at [39, 210] on icon at bounding box center [39, 212] width 3 height 6
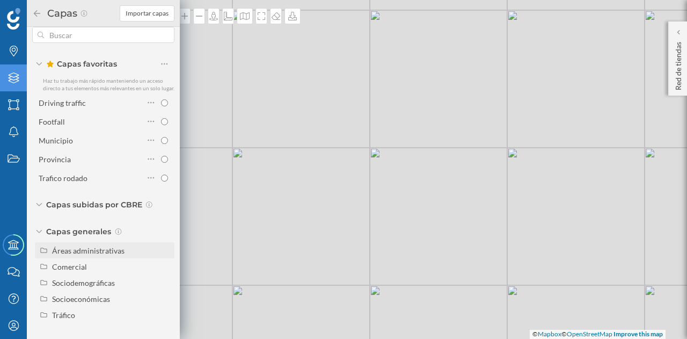
click at [89, 254] on div "Áreas administrativas" at bounding box center [88, 250] width 72 height 9
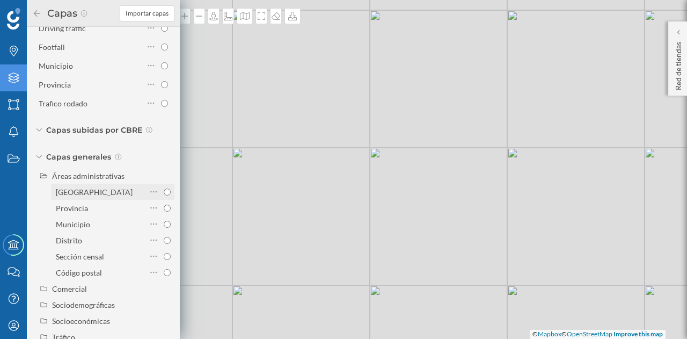
scroll to position [90, 0]
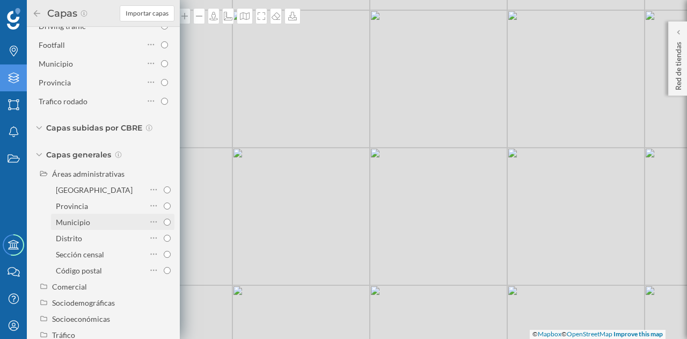
click at [164, 225] on input "Municipio" at bounding box center [167, 221] width 7 height 7
radio input "true"
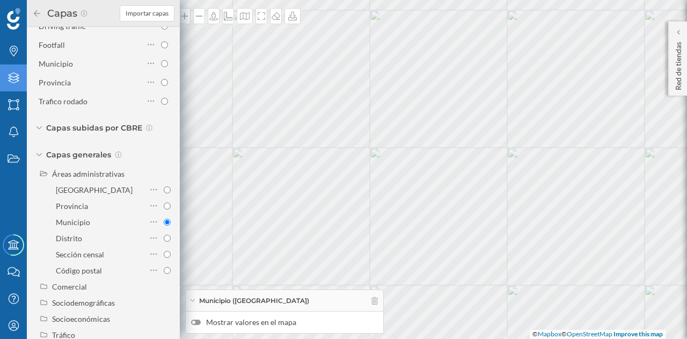
click at [196, 321] on div at bounding box center [196, 321] width 10 height 5
click at [0, 0] on input "Mostrar valores en el mapa" at bounding box center [0, 0] width 0 height 0
drag, startPoint x: 337, startPoint y: 203, endPoint x: 405, endPoint y: 197, distance: 68.4
click at [405, 197] on div "Córdoba Villaviciosa de Córdoba © Mapbox © OpenStreetMap Improve this map" at bounding box center [343, 169] width 687 height 339
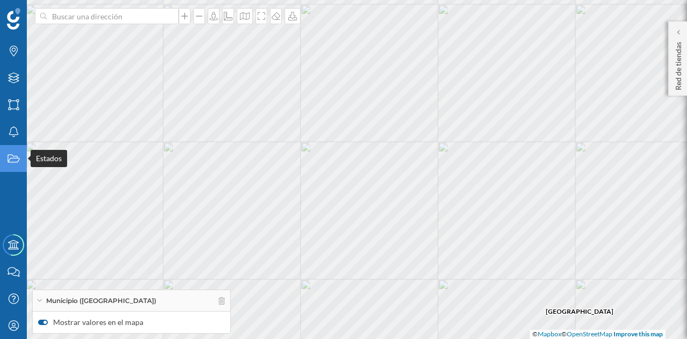
click at [14, 153] on icon "Estados" at bounding box center [13, 158] width 13 height 11
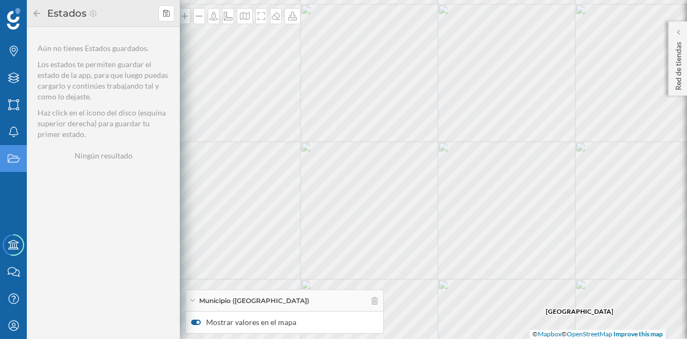
click at [10, 149] on div "Estados" at bounding box center [13, 158] width 27 height 27
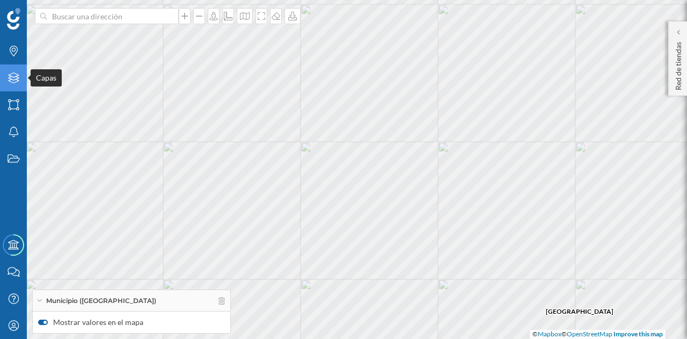
click at [12, 83] on icon "Capas" at bounding box center [13, 77] width 13 height 11
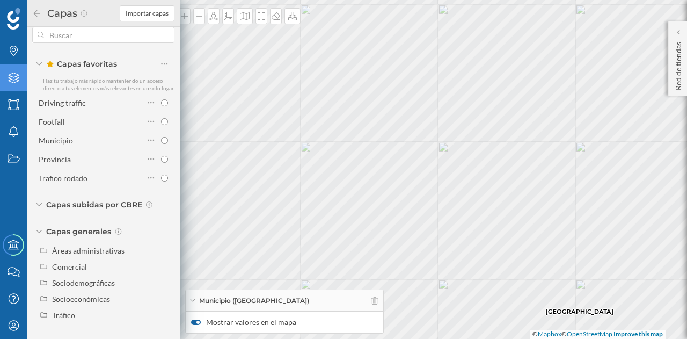
scroll to position [20, 0]
click at [75, 297] on div "Socioeconómicas" at bounding box center [81, 298] width 58 height 9
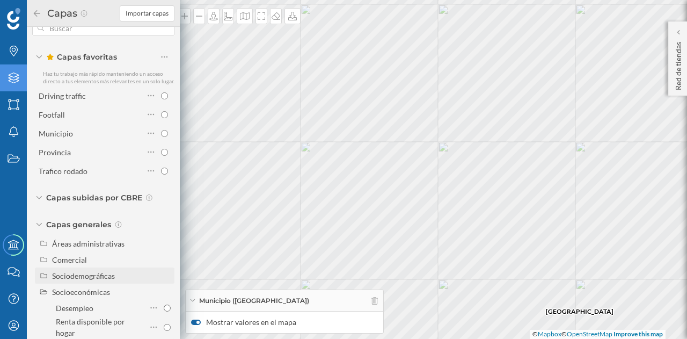
scroll to position [60, 0]
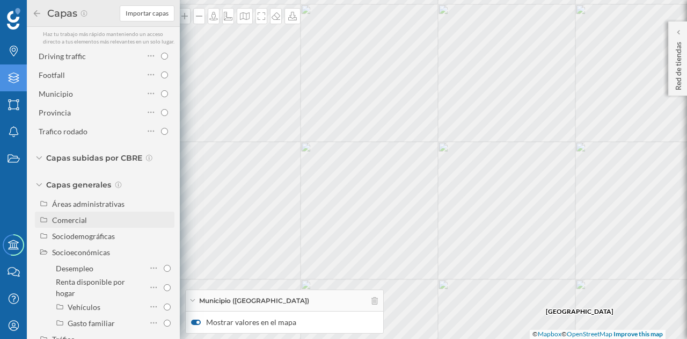
click at [97, 224] on div "Comercial" at bounding box center [111, 219] width 119 height 11
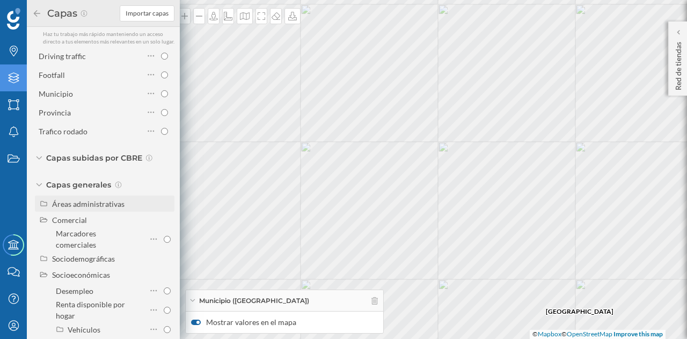
click at [125, 211] on div "Áreas administrativas" at bounding box center [105, 203] width 140 height 16
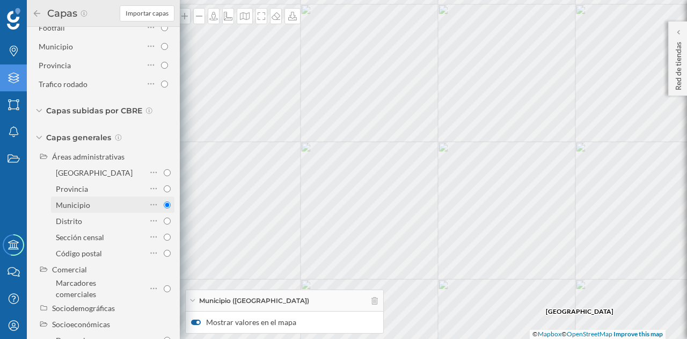
scroll to position [106, 0]
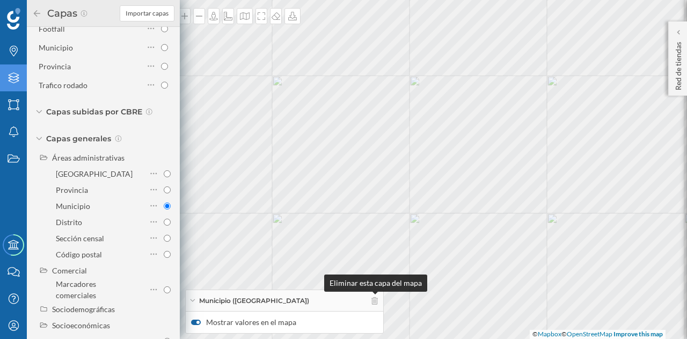
click at [374, 301] on icon at bounding box center [374, 301] width 6 height 8
radio input "false"
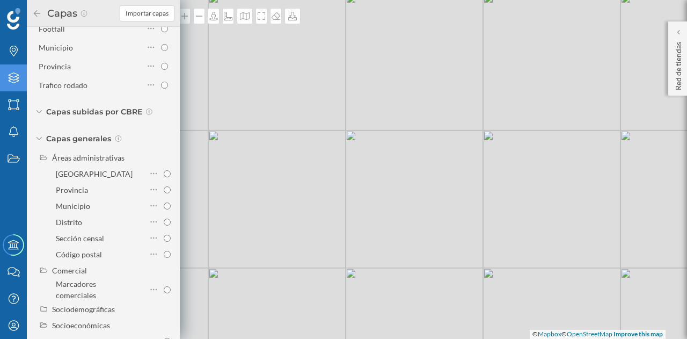
drag, startPoint x: 341, startPoint y: 127, endPoint x: 338, endPoint y: 248, distance: 121.3
click at [338, 248] on div "© Mapbox © OpenStreetMap Improve this map" at bounding box center [343, 169] width 687 height 339
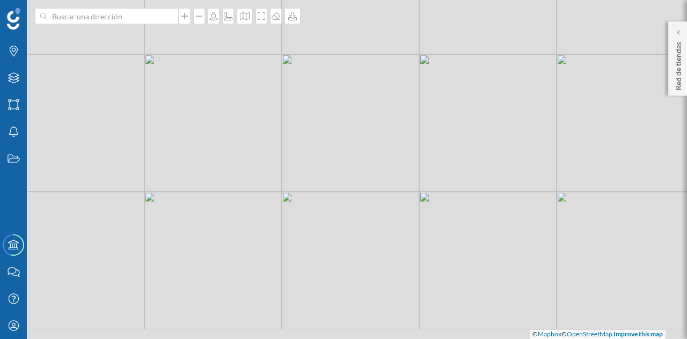
drag, startPoint x: 339, startPoint y: 243, endPoint x: 320, endPoint y: 206, distance: 42.2
click at [320, 206] on div "© Mapbox © OpenStreetMap Improve this map" at bounding box center [343, 169] width 687 height 339
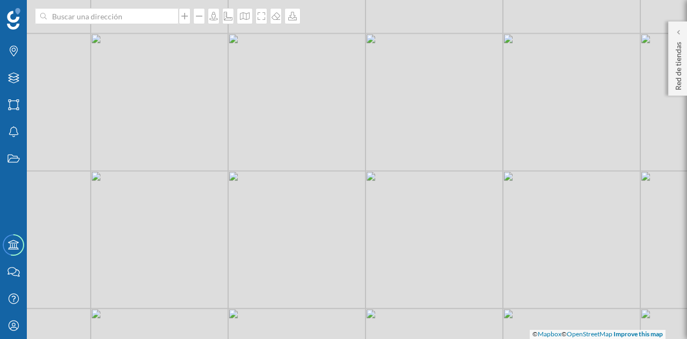
drag, startPoint x: 308, startPoint y: 216, endPoint x: 308, endPoint y: 63, distance: 152.4
click at [308, 63] on div "© Mapbox © OpenStreetMap Improve this map" at bounding box center [343, 169] width 687 height 339
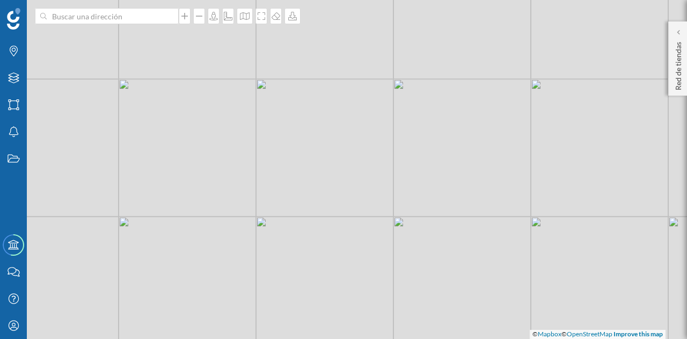
drag, startPoint x: 342, startPoint y: 121, endPoint x: 334, endPoint y: 166, distance: 45.2
click at [334, 166] on div "© Mapbox © OpenStreetMap Improve this map" at bounding box center [343, 169] width 687 height 339
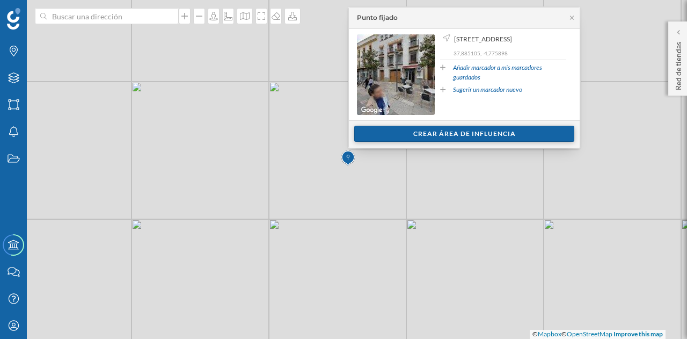
click at [394, 132] on div "Crear área de influencia" at bounding box center [464, 134] width 220 height 16
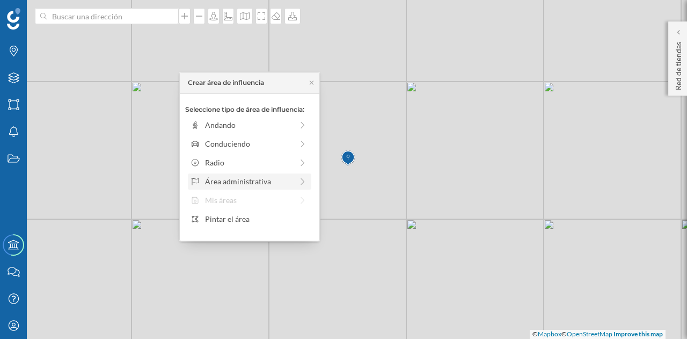
click at [228, 184] on div "Área administrativa" at bounding box center [248, 181] width 87 height 11
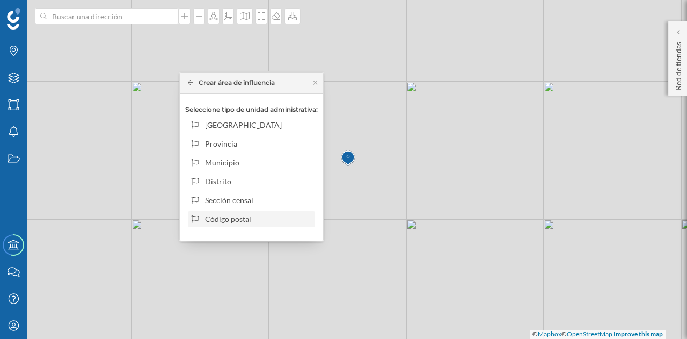
click at [233, 214] on div "Código postal" at bounding box center [258, 218] width 106 height 11
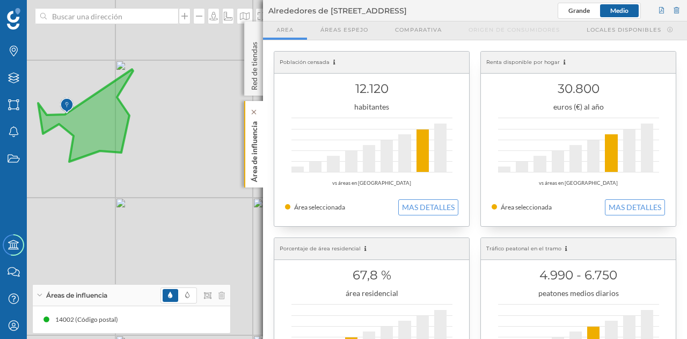
click at [257, 142] on p "Área de influencia" at bounding box center [254, 149] width 11 height 65
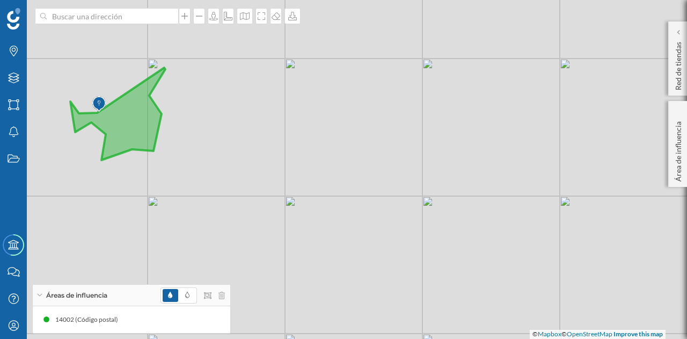
drag, startPoint x: 136, startPoint y: 136, endPoint x: 224, endPoint y: 138, distance: 88.0
click at [224, 138] on div "© Mapbox © OpenStreetMap Improve this map" at bounding box center [343, 169] width 687 height 339
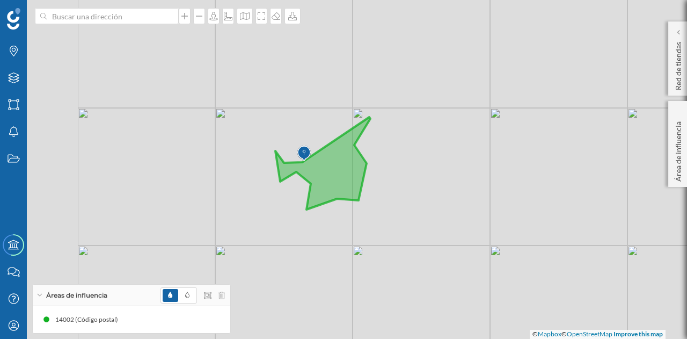
drag, startPoint x: 164, startPoint y: 116, endPoint x: 325, endPoint y: 167, distance: 168.7
click at [325, 167] on icon at bounding box center [322, 163] width 95 height 92
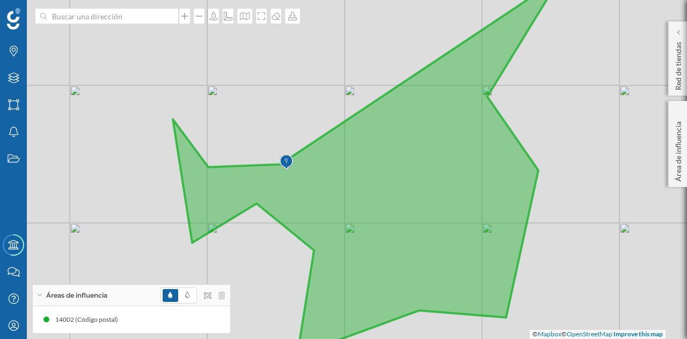
drag, startPoint x: 313, startPoint y: 160, endPoint x: 268, endPoint y: 133, distance: 52.7
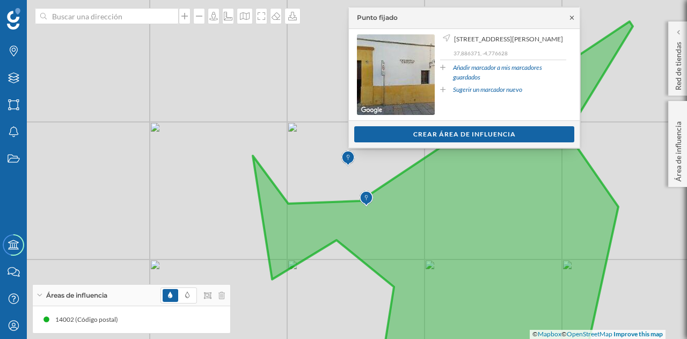
click at [571, 18] on icon at bounding box center [572, 18] width 4 height 4
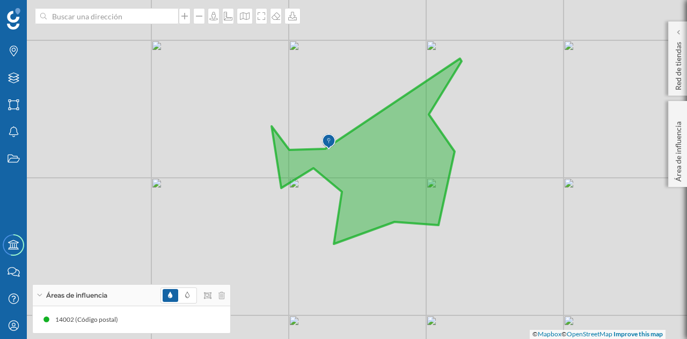
drag, startPoint x: 308, startPoint y: 118, endPoint x: 186, endPoint y: 111, distance: 122.5
click at [186, 111] on div "© Mapbox © OpenStreetMap Improve this map" at bounding box center [343, 169] width 687 height 339
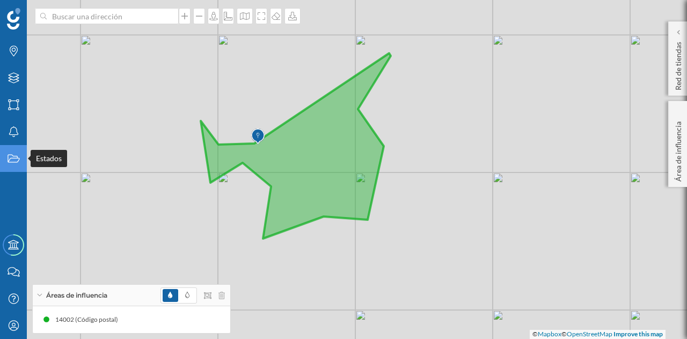
click at [10, 151] on div "Estados" at bounding box center [13, 158] width 27 height 27
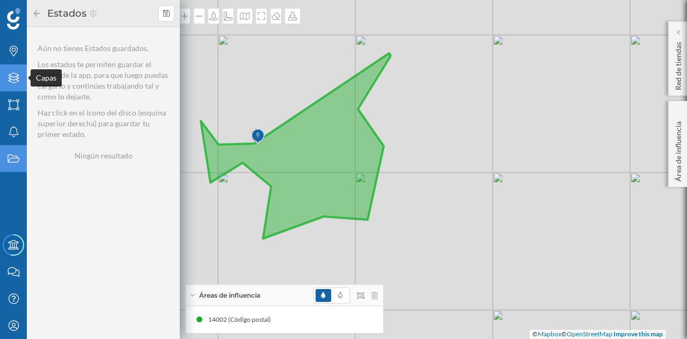
click at [12, 83] on icon "Capas" at bounding box center [13, 77] width 13 height 11
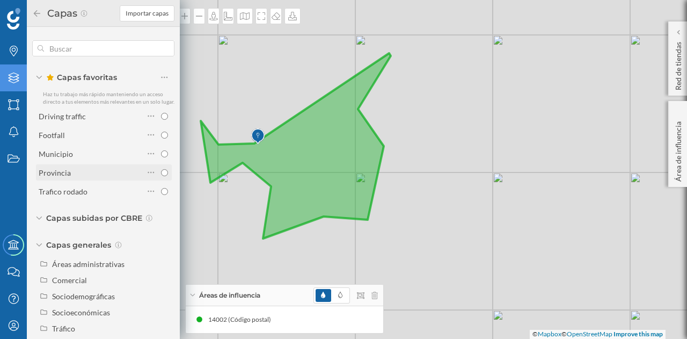
scroll to position [20, 0]
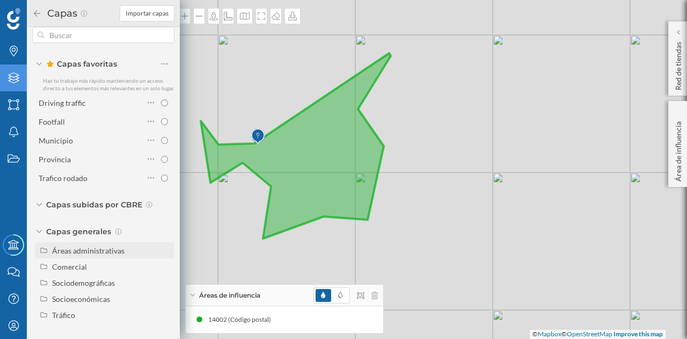
click at [78, 252] on div "Áreas administrativas" at bounding box center [88, 250] width 72 height 9
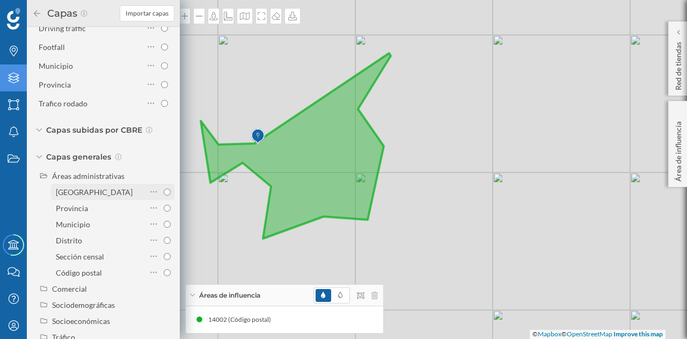
scroll to position [89, 0]
click at [166, 275] on input "Código postal" at bounding box center [167, 271] width 7 height 7
radio input "true"
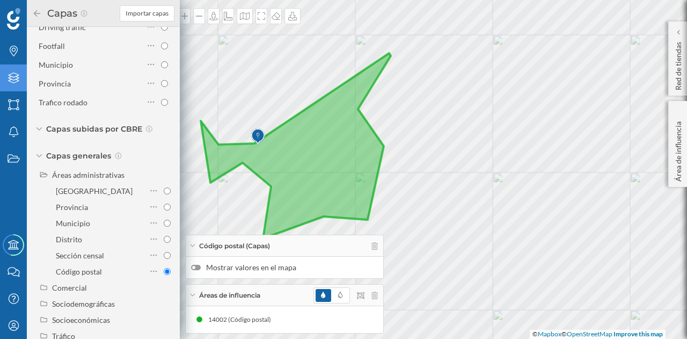
click at [199, 267] on div at bounding box center [196, 267] width 10 height 5
click at [0, 0] on input "Mostrar valores en el mapa" at bounding box center [0, 0] width 0 height 0
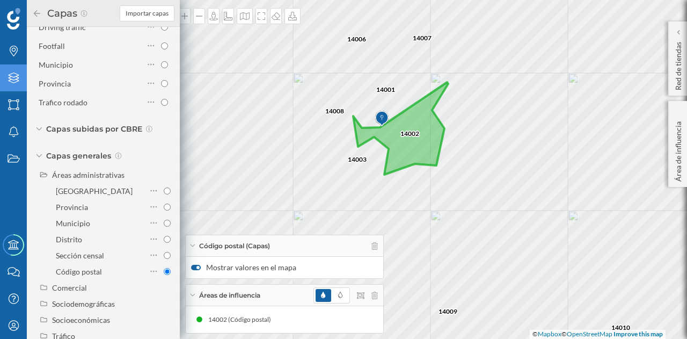
drag, startPoint x: 339, startPoint y: 159, endPoint x: 399, endPoint y: 121, distance: 71.5
click at [402, 118] on icon at bounding box center [400, 128] width 95 height 92
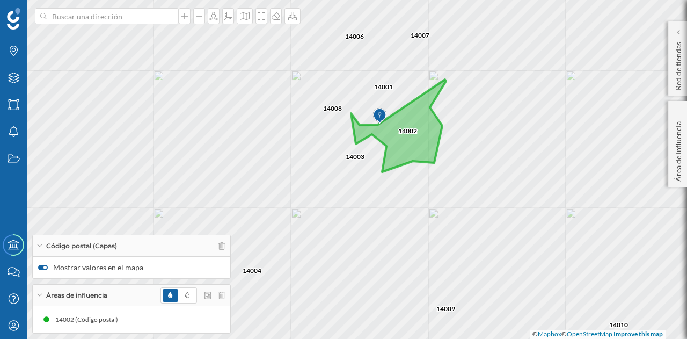
click at [353, 162] on div "14009 14010 14014 14001 14007 14002 14008 14004 14003 14006 14005 14011 14013 1…" at bounding box center [343, 169] width 687 height 339
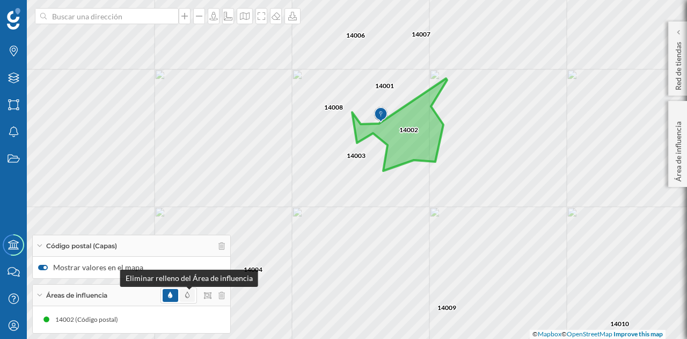
click at [186, 299] on span at bounding box center [187, 295] width 4 height 10
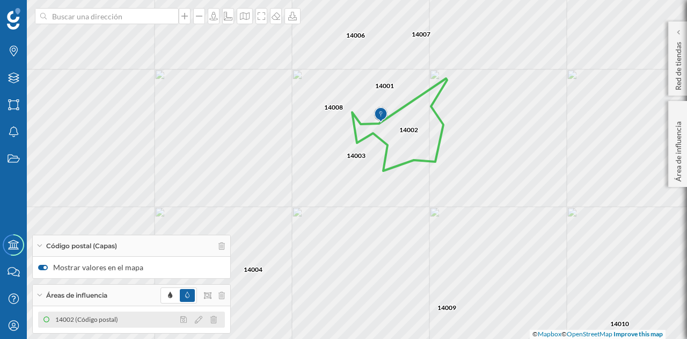
click at [46, 319] on icon at bounding box center [46, 319] width 6 height 6
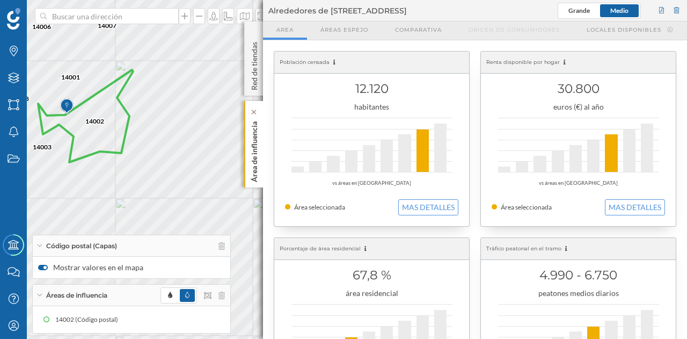
click at [258, 165] on p "Área de influencia" at bounding box center [254, 149] width 11 height 65
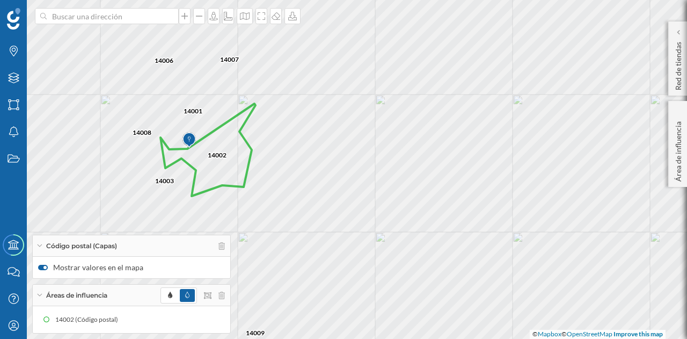
drag, startPoint x: 188, startPoint y: 166, endPoint x: 311, endPoint y: 198, distance: 126.3
click at [311, 198] on div "14009 14010 14014 14001 14007 14002 14008 14004 14003 14006 14005 14011 14013 1…" at bounding box center [343, 169] width 687 height 339
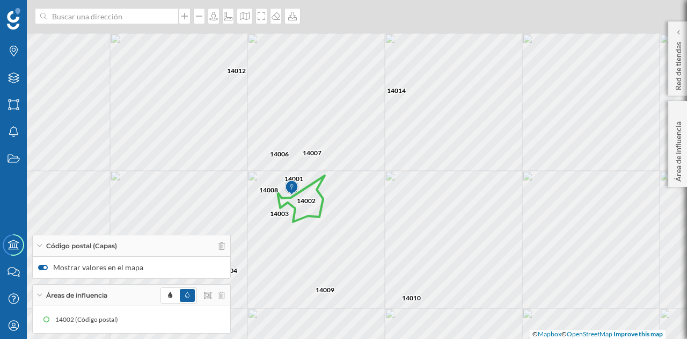
drag, startPoint x: 318, startPoint y: 100, endPoint x: 401, endPoint y: 156, distance: 100.2
click at [401, 156] on div "14029 14610 14010 14014 14001 14007 14006 14012 14005 14011 14009 14008 14004 1…" at bounding box center [343, 169] width 687 height 339
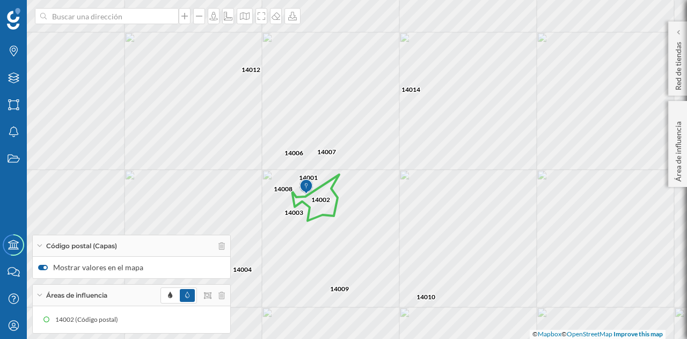
drag, startPoint x: 298, startPoint y: 194, endPoint x: 345, endPoint y: 170, distance: 52.3
click at [313, 176] on img at bounding box center [305, 186] width 13 height 21
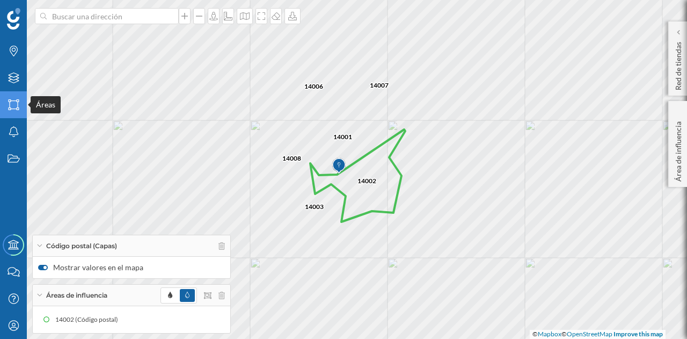
click at [11, 103] on icon "Áreas" at bounding box center [13, 104] width 13 height 11
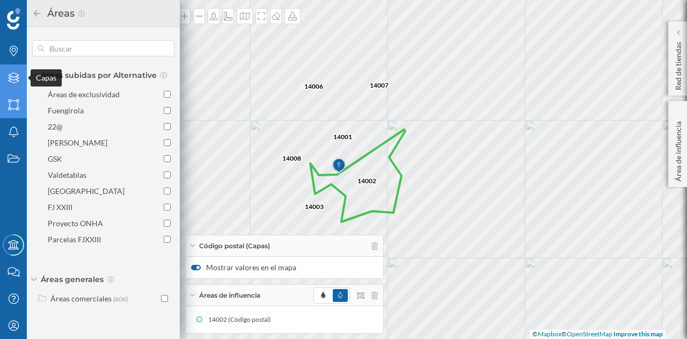
click at [13, 79] on icon "Capas" at bounding box center [13, 77] width 13 height 11
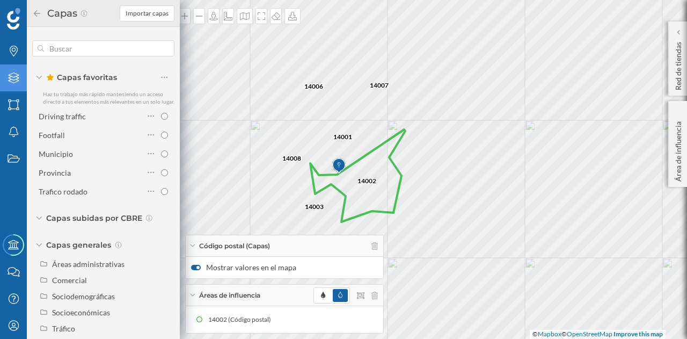
scroll to position [20, 0]
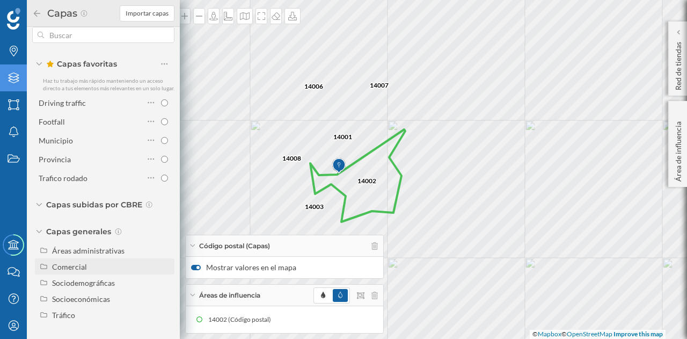
click at [73, 272] on div "Comercial" at bounding box center [105, 266] width 140 height 16
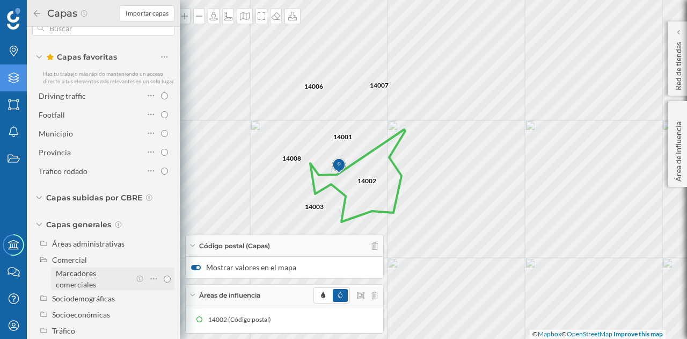
click at [164, 282] on input "Marcadores comerciales" at bounding box center [167, 278] width 7 height 7
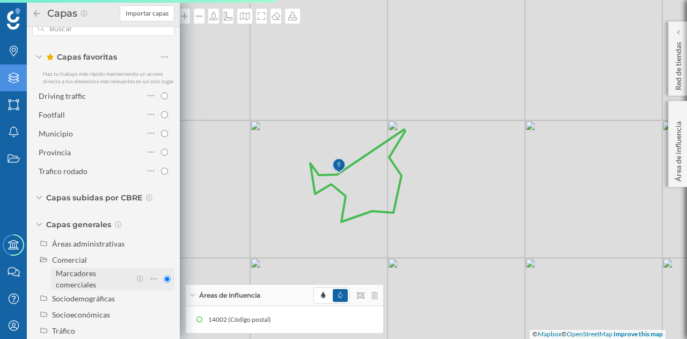
click at [101, 283] on div "Marcadores comerciales" at bounding box center [93, 278] width 75 height 23
click at [164, 282] on input "Marcadores comerciales" at bounding box center [167, 278] width 7 height 7
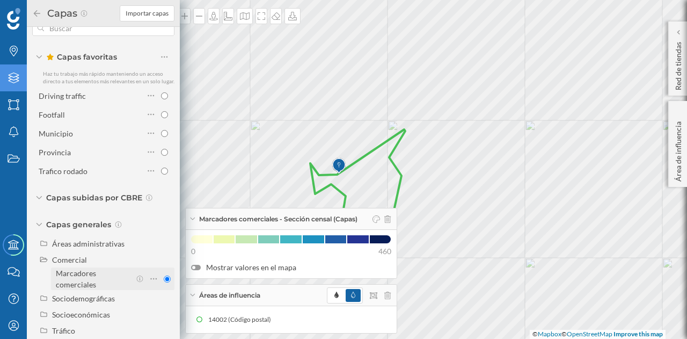
radio input "true"
click at [196, 267] on div at bounding box center [196, 267] width 10 height 5
click at [0, 0] on input "Mostrar valores en el mapa" at bounding box center [0, 0] width 0 height 0
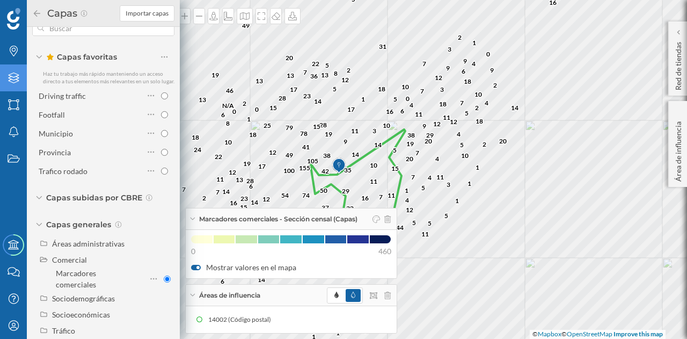
click at [194, 268] on div at bounding box center [196, 267] width 10 height 5
click at [0, 0] on input "Mostrar valores en el mapa" at bounding box center [0, 0] width 0 height 0
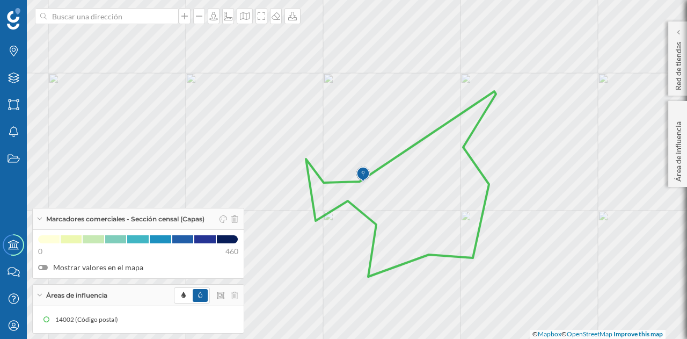
drag, startPoint x: 401, startPoint y: 223, endPoint x: 427, endPoint y: 180, distance: 50.4
click at [427, 180] on icon at bounding box center [401, 183] width 190 height 185
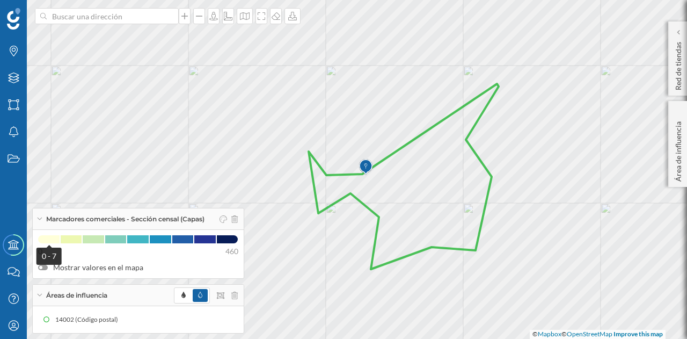
click at [55, 239] on span at bounding box center [48, 239] width 21 height 8
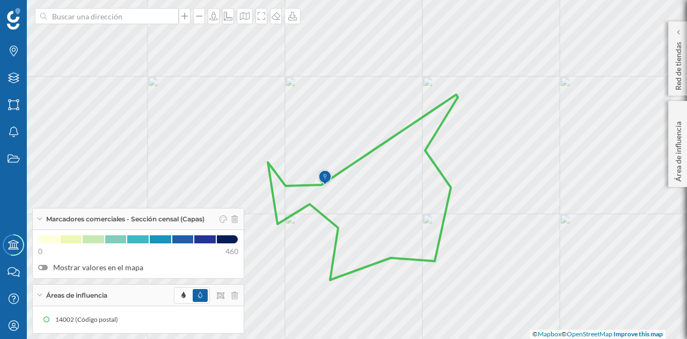
drag, startPoint x: 411, startPoint y: 139, endPoint x: 366, endPoint y: 165, distance: 51.5
click at [366, 165] on icon at bounding box center [363, 186] width 190 height 185
click at [48, 267] on label "Mostrar valores en el mapa" at bounding box center [138, 267] width 200 height 11
click at [0, 0] on input "Mostrar valores en el mapa" at bounding box center [0, 0] width 0 height 0
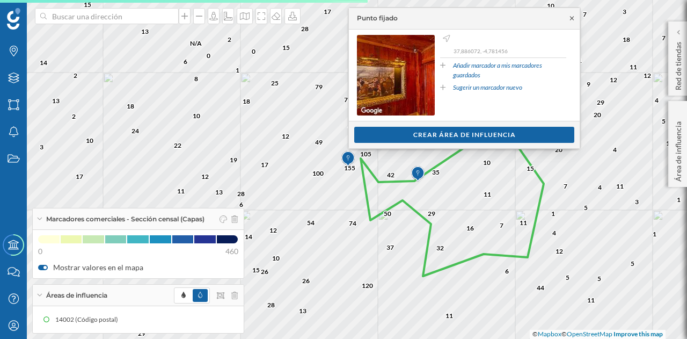
click at [568, 18] on icon at bounding box center [572, 18] width 8 height 6
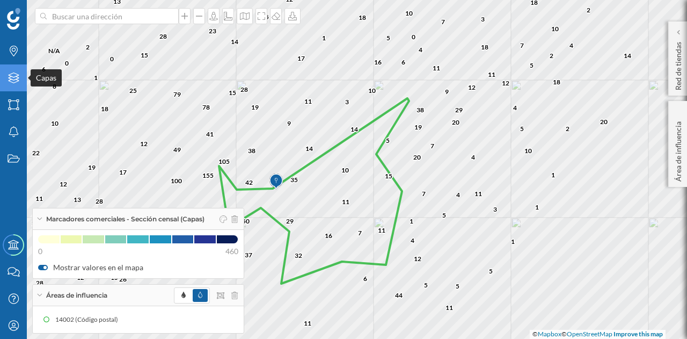
click at [9, 82] on icon "Capas" at bounding box center [13, 77] width 13 height 11
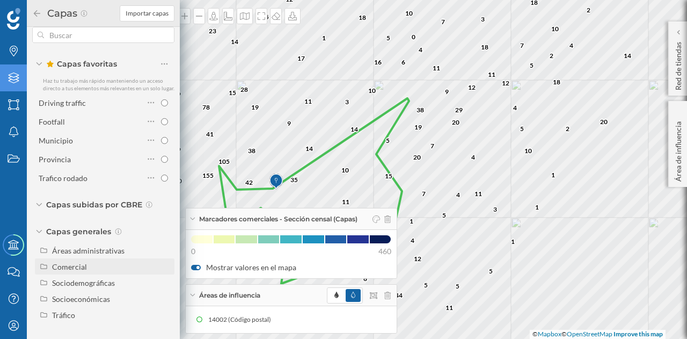
click at [63, 271] on div "Comercial" at bounding box center [111, 266] width 119 height 11
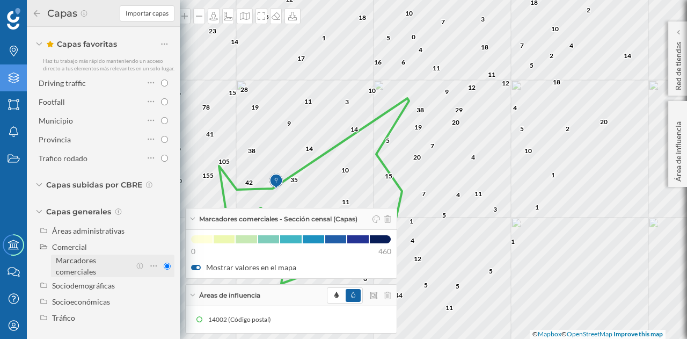
scroll to position [43, 0]
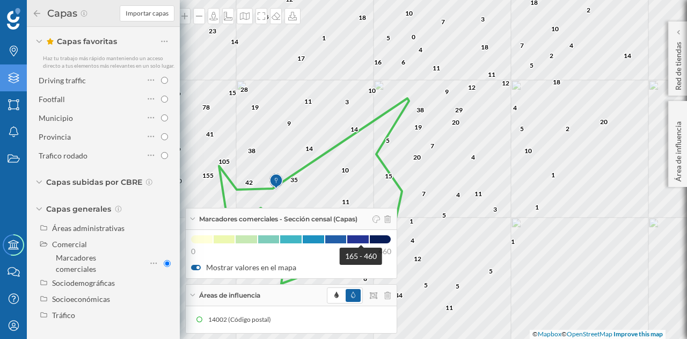
click at [362, 243] on span at bounding box center [357, 239] width 21 height 8
click at [361, 239] on span at bounding box center [357, 239] width 21 height 8
click at [195, 266] on div at bounding box center [196, 267] width 10 height 5
click at [0, 0] on input "Mostrar valores en el mapa" at bounding box center [0, 0] width 0 height 0
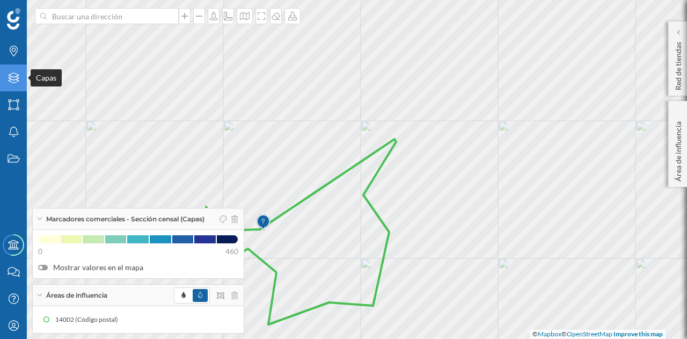
click at [14, 76] on icon "Capas" at bounding box center [13, 77] width 13 height 11
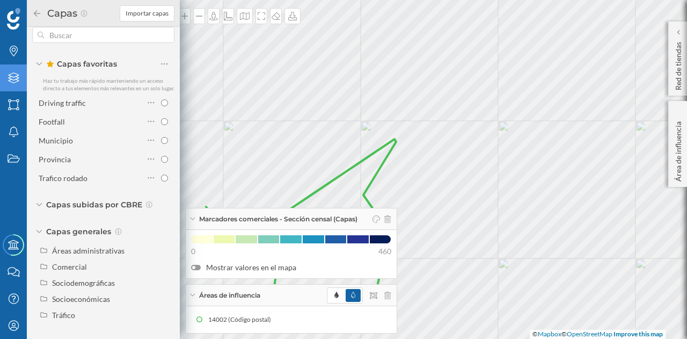
scroll to position [20, 0]
click at [75, 284] on div "Sociodemográficas" at bounding box center [83, 282] width 63 height 9
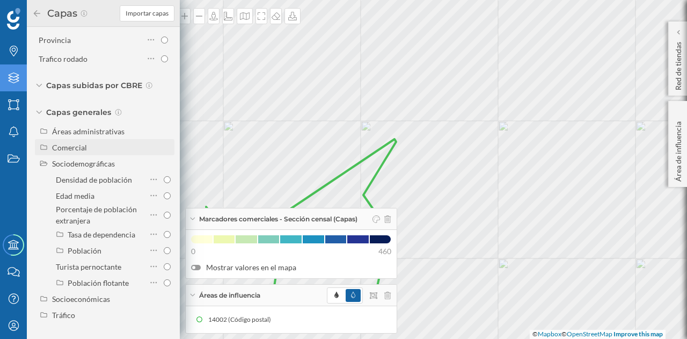
scroll to position [140, 0]
click at [113, 239] on div "Tasa de dependencia" at bounding box center [106, 234] width 76 height 11
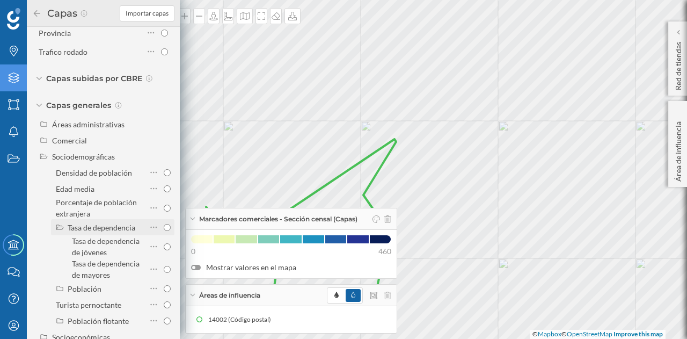
scroll to position [185, 0]
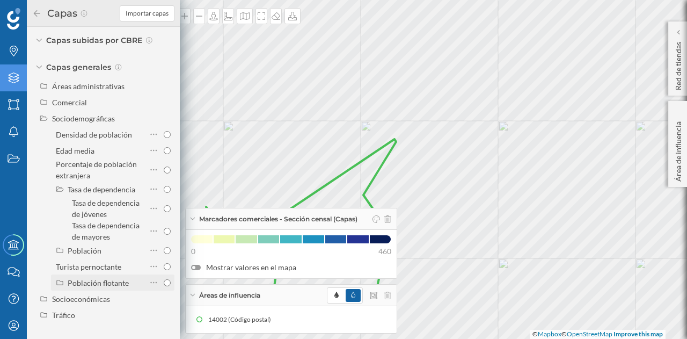
click at [101, 283] on div "Población flotante" at bounding box center [98, 282] width 61 height 9
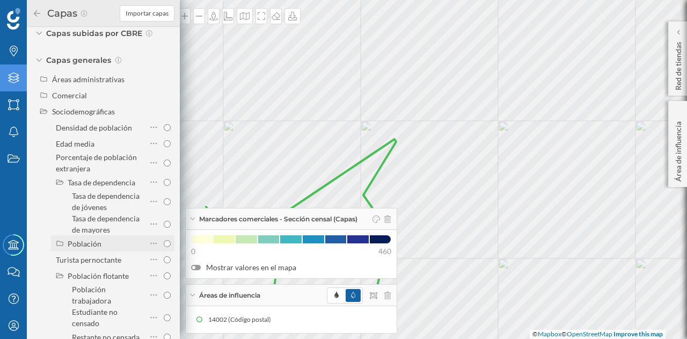
scroll to position [246, 0]
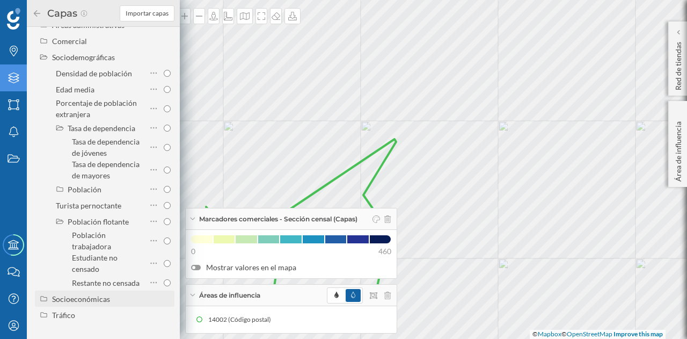
click at [104, 295] on div "Socioeconómicas" at bounding box center [81, 298] width 58 height 9
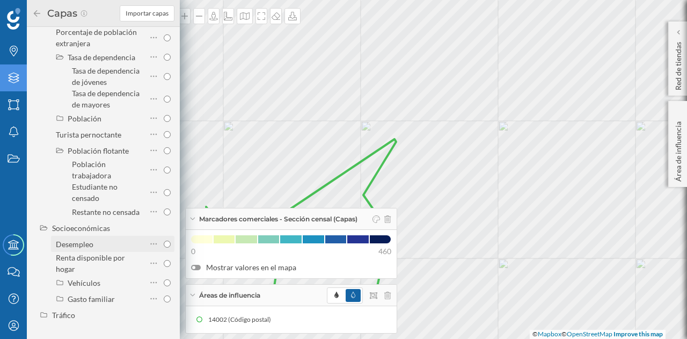
scroll to position [317, 0]
click at [76, 320] on div "Tráfico" at bounding box center [105, 314] width 140 height 16
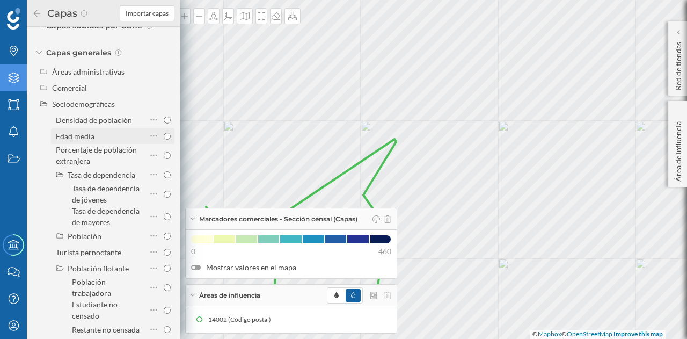
scroll to position [134, 0]
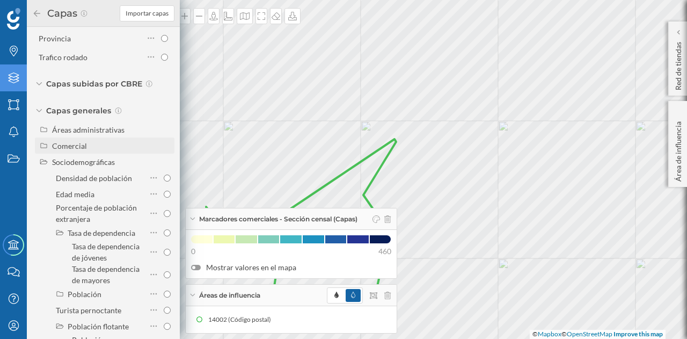
click at [81, 150] on div "Comercial" at bounding box center [69, 145] width 35 height 9
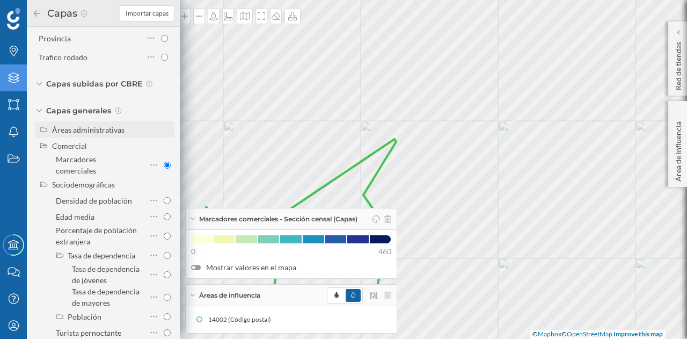
click at [105, 134] on div "Áreas administrativas" at bounding box center [88, 129] width 72 height 9
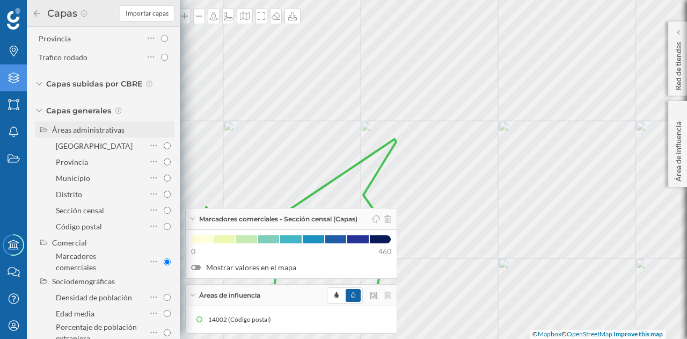
click at [111, 133] on div "Áreas administrativas" at bounding box center [88, 129] width 72 height 9
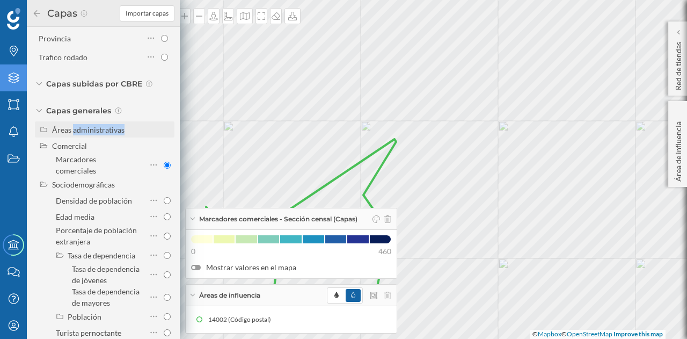
click at [111, 133] on div "Áreas administrativas" at bounding box center [88, 129] width 72 height 9
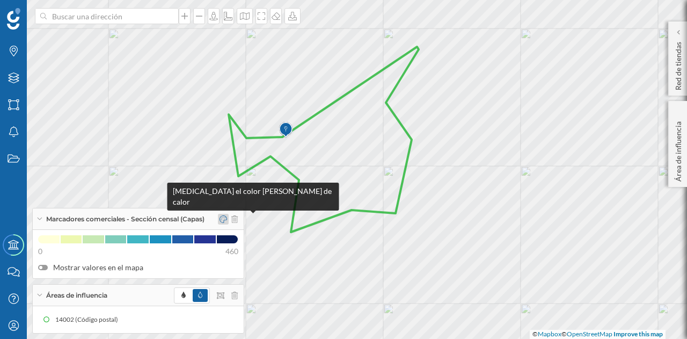
click at [224, 220] on icon at bounding box center [224, 219] width 8 height 8
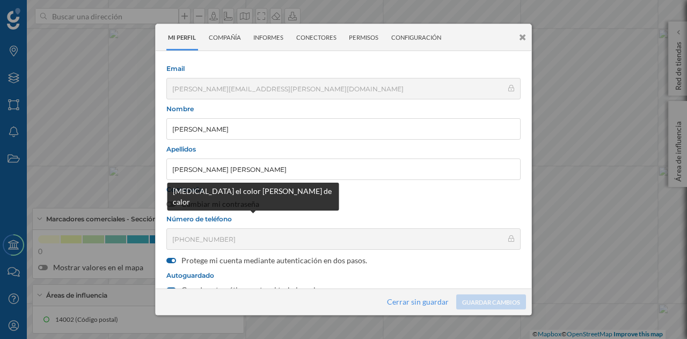
scroll to position [128, 0]
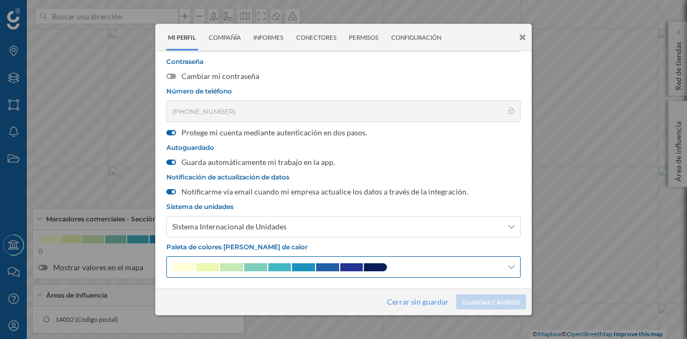
click at [221, 260] on div at bounding box center [343, 266] width 354 height 21
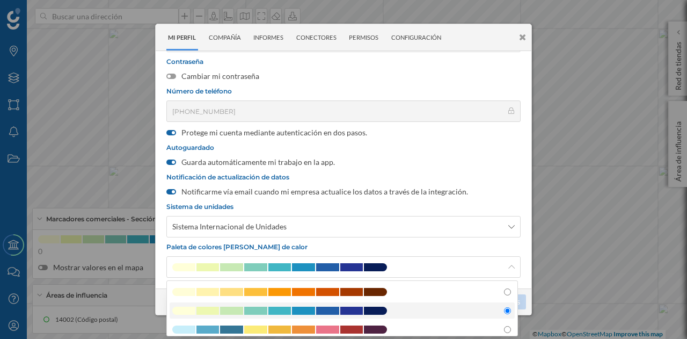
click at [287, 308] on span at bounding box center [279, 310] width 23 height 8
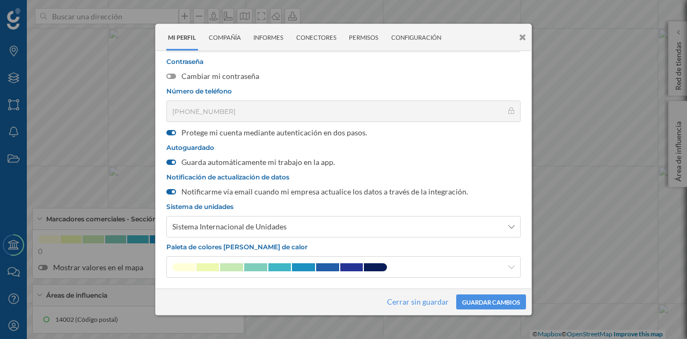
click at [477, 305] on button "Guardar cambios" at bounding box center [491, 301] width 70 height 15
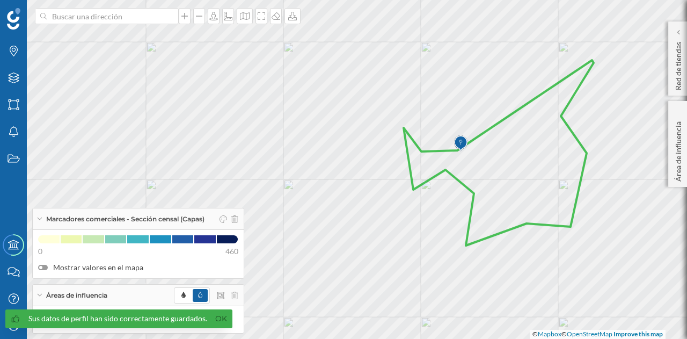
drag, startPoint x: 323, startPoint y: 153, endPoint x: 498, endPoint y: 167, distance: 175.5
click at [498, 167] on icon at bounding box center [499, 152] width 190 height 185
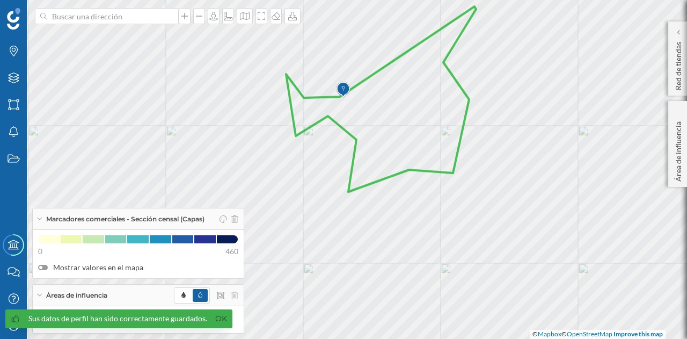
drag, startPoint x: 178, startPoint y: 216, endPoint x: 199, endPoint y: 218, distance: 20.5
click at [199, 218] on span "Marcadores comerciales - Sección censal (Capas)" at bounding box center [125, 219] width 158 height 10
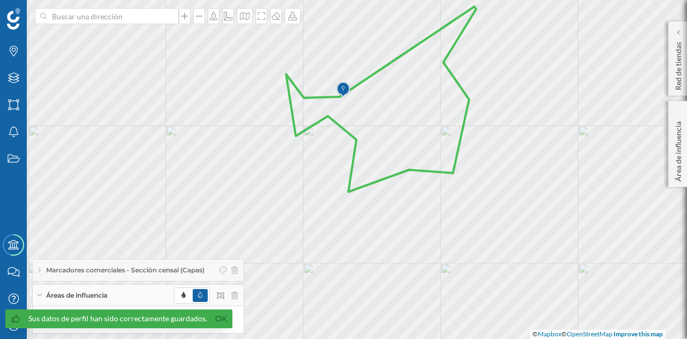
click at [242, 272] on div "Marcadores comerciales - Sección censal (Capas)" at bounding box center [138, 269] width 211 height 21
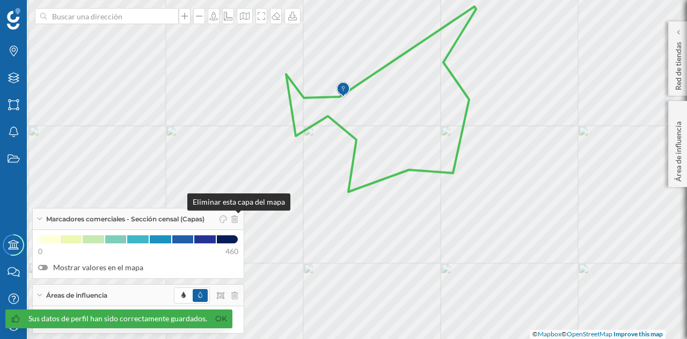
click at [234, 217] on div at bounding box center [226, 219] width 23 height 16
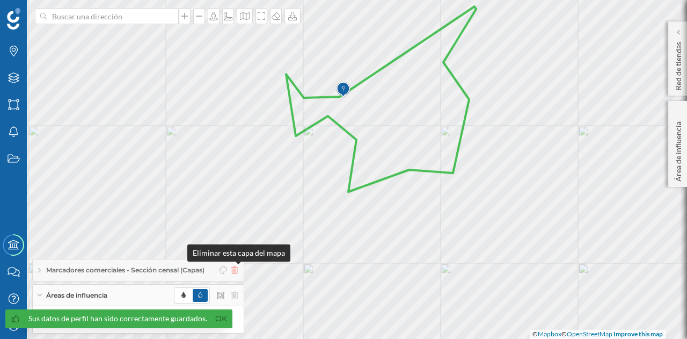
click at [237, 270] on icon at bounding box center [234, 270] width 6 height 8
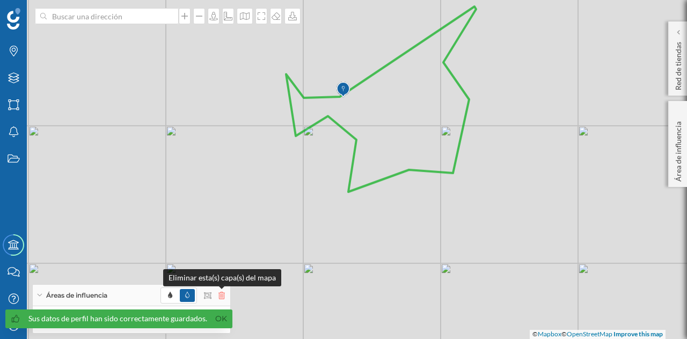
click at [223, 296] on icon at bounding box center [221, 295] width 6 height 8
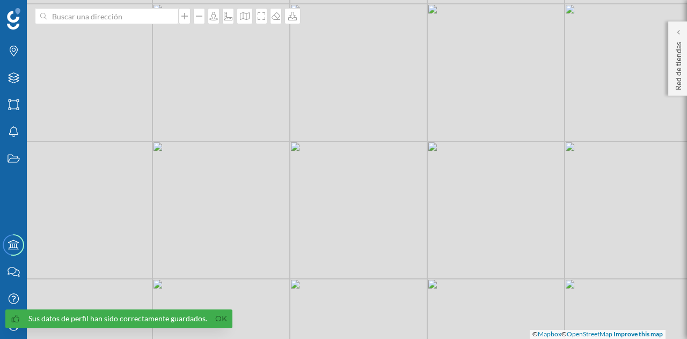
drag, startPoint x: 342, startPoint y: 177, endPoint x: 318, endPoint y: 220, distance: 49.3
click at [318, 220] on div "© Mapbox © OpenStreetMap Improve this map" at bounding box center [343, 169] width 687 height 339
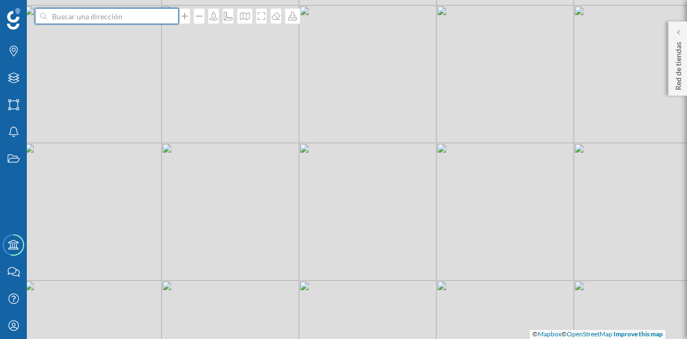
click at [113, 23] on input at bounding box center [107, 16] width 120 height 16
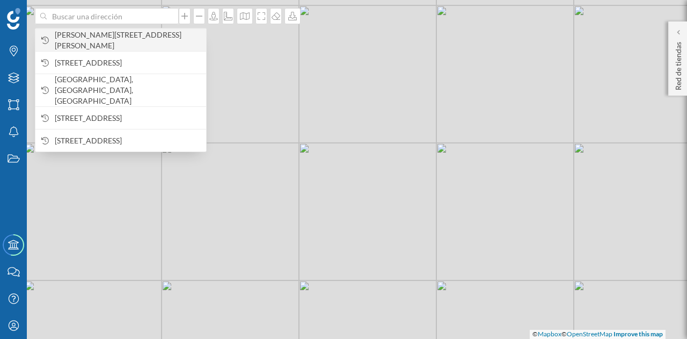
click at [114, 41] on span "[PERSON_NAME][STREET_ADDRESS][PERSON_NAME]" at bounding box center [128, 40] width 146 height 21
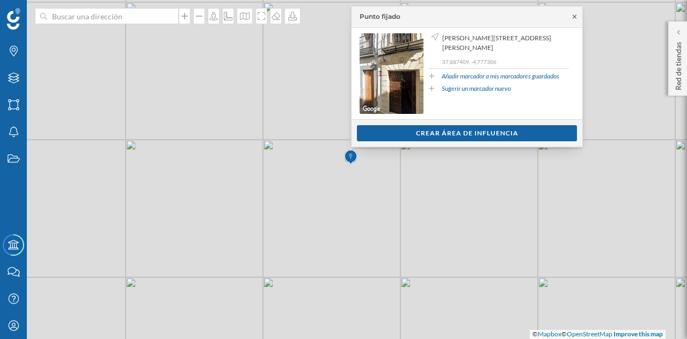
click at [575, 16] on icon at bounding box center [575, 16] width 4 height 4
